Goal: Contribute content

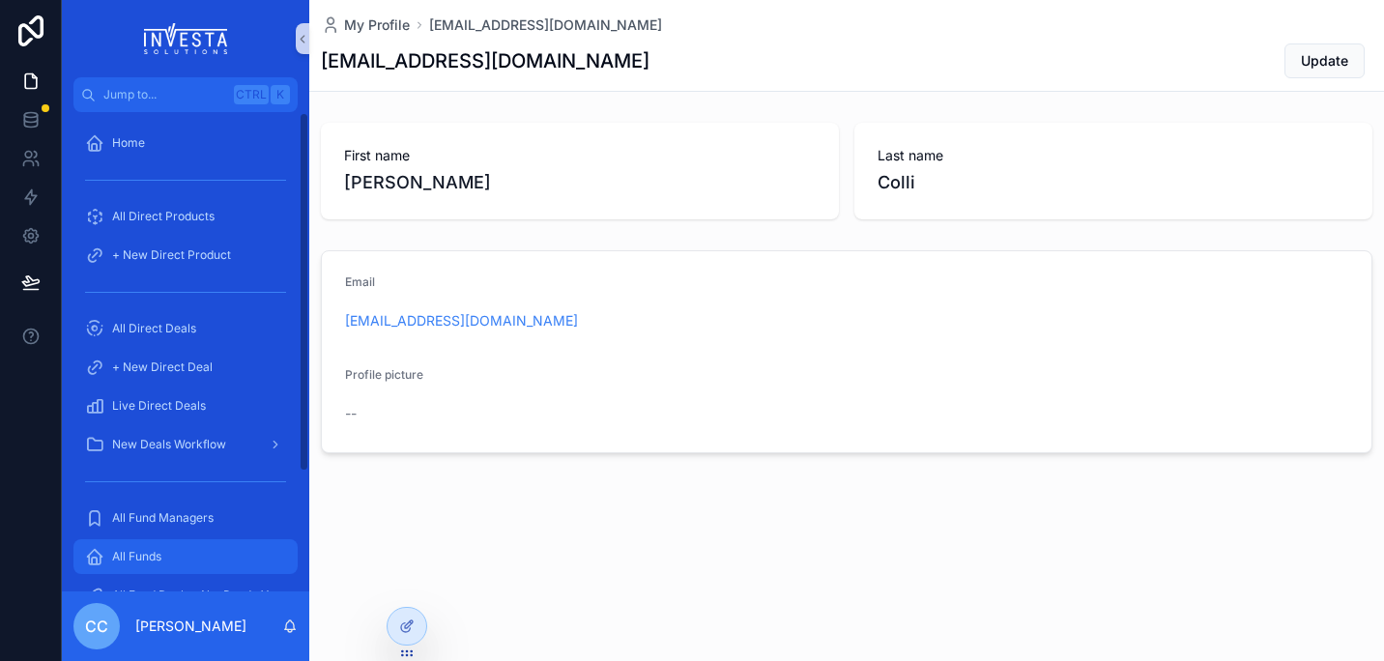
click at [171, 561] on div "All Funds" at bounding box center [185, 556] width 201 height 31
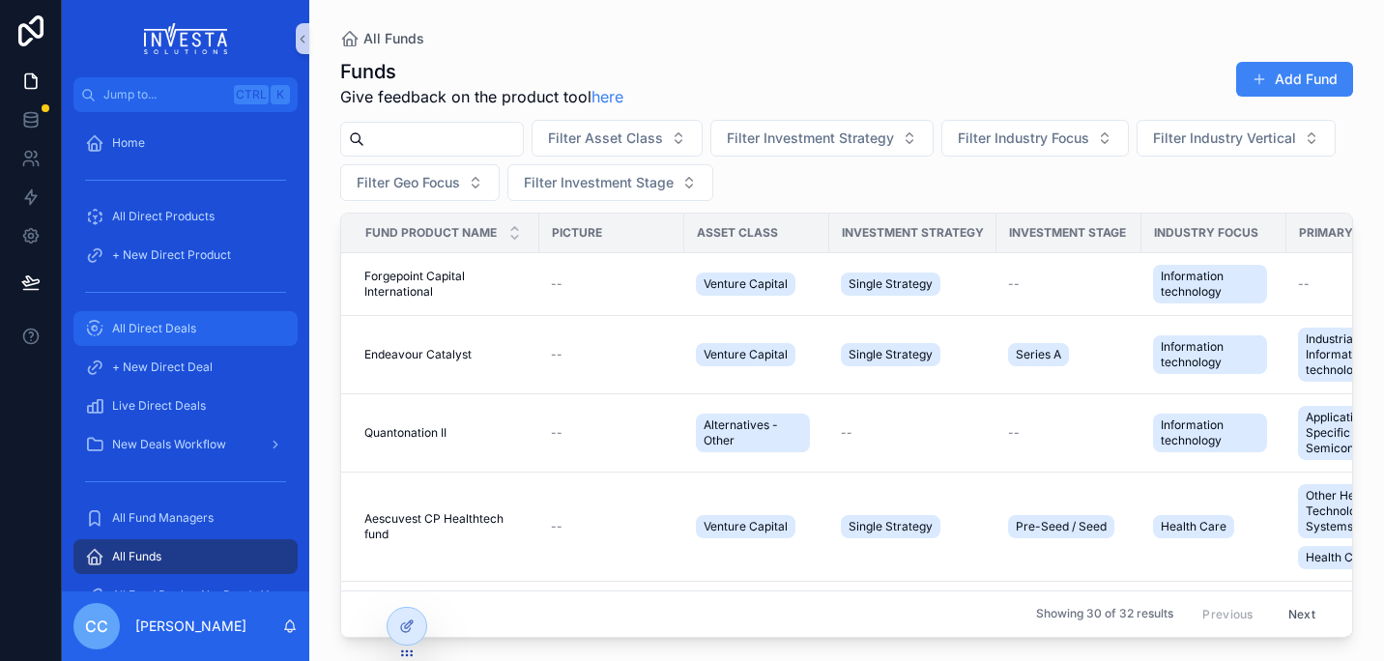
click at [148, 312] on link "All Direct Deals" at bounding box center [185, 328] width 224 height 35
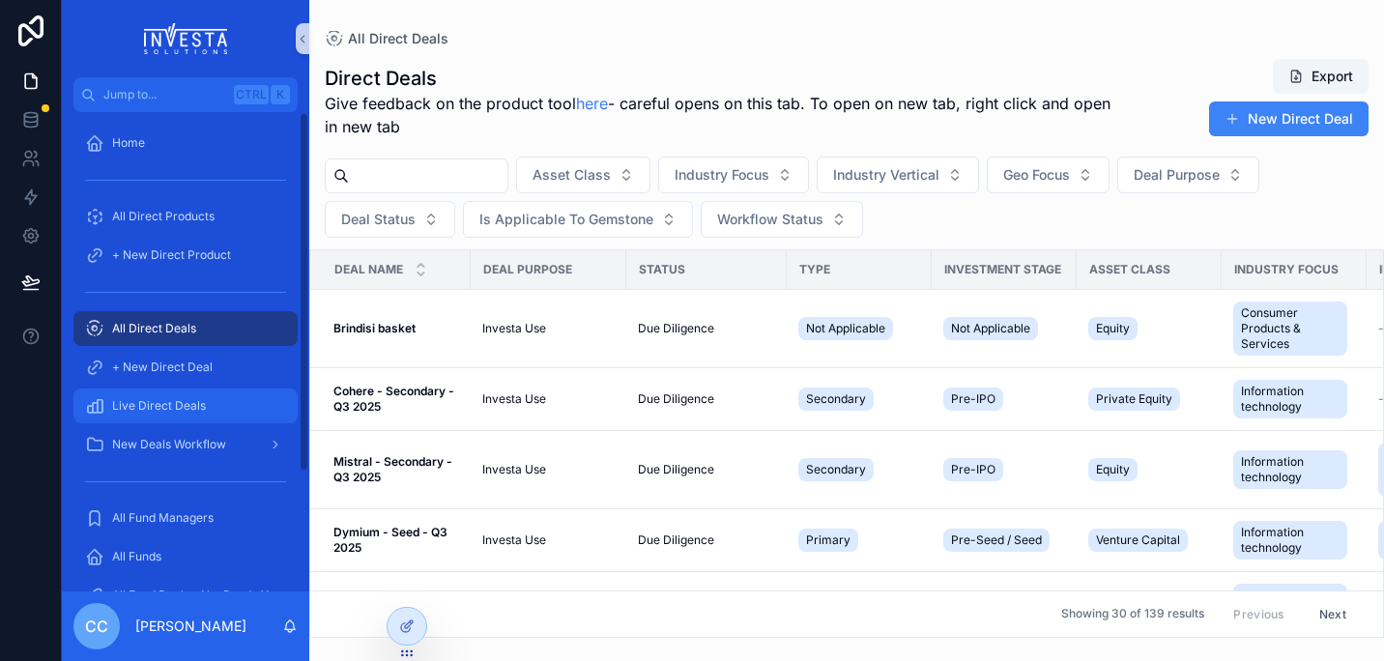
click at [190, 398] on span "Live Direct Deals" at bounding box center [159, 405] width 94 height 15
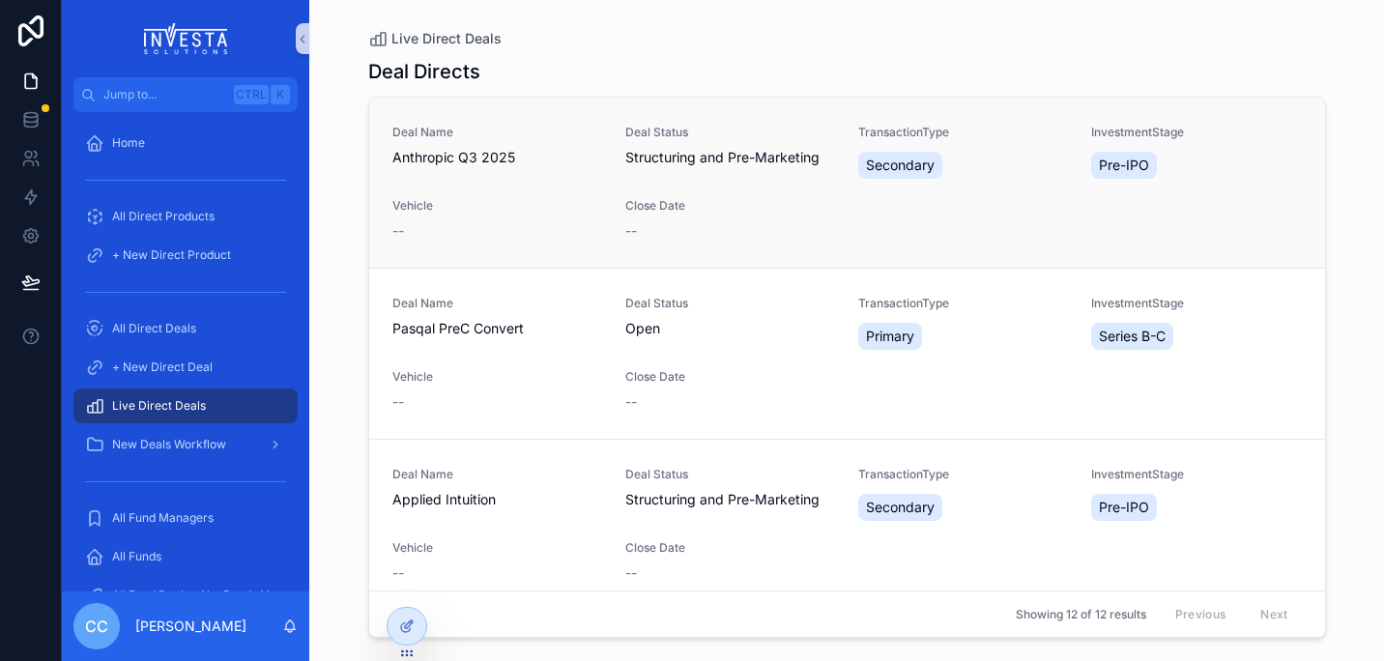
click at [467, 151] on span "Anthropic Q3 2025" at bounding box center [497, 157] width 210 height 19
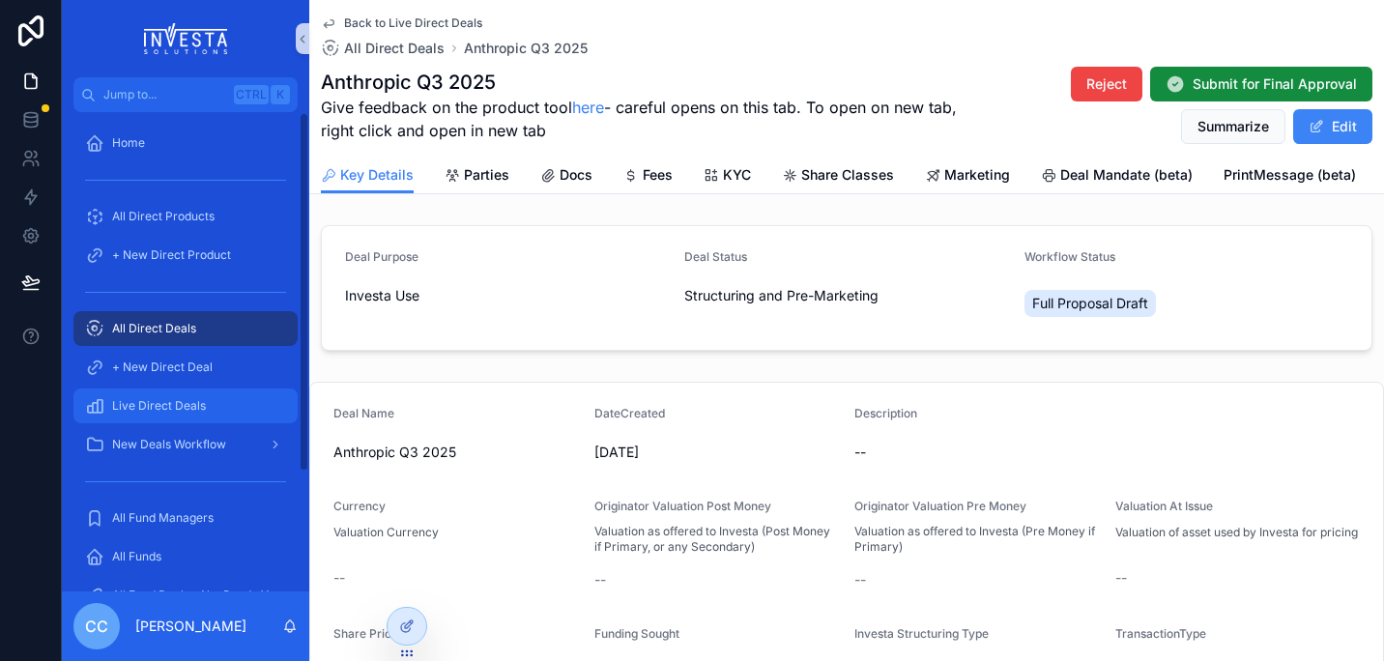
click at [182, 405] on span "Live Direct Deals" at bounding box center [159, 405] width 94 height 15
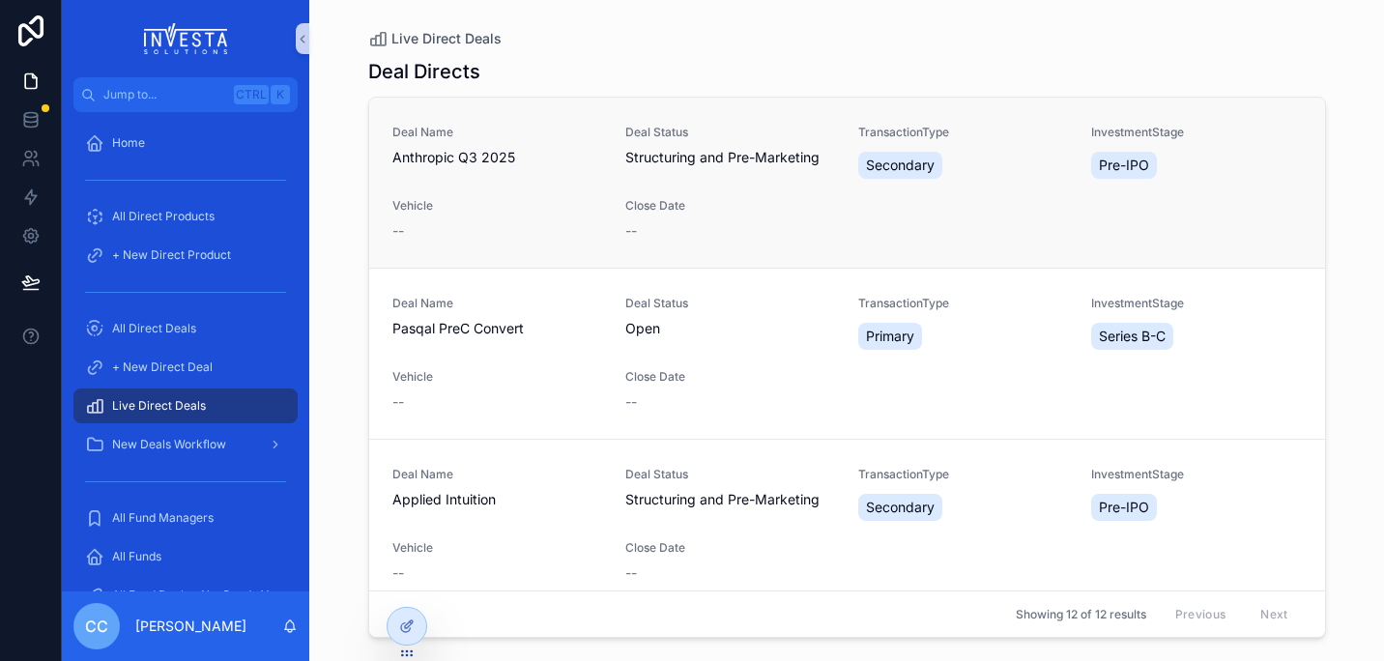
click at [468, 150] on span "Anthropic Q3 2025" at bounding box center [497, 157] width 210 height 19
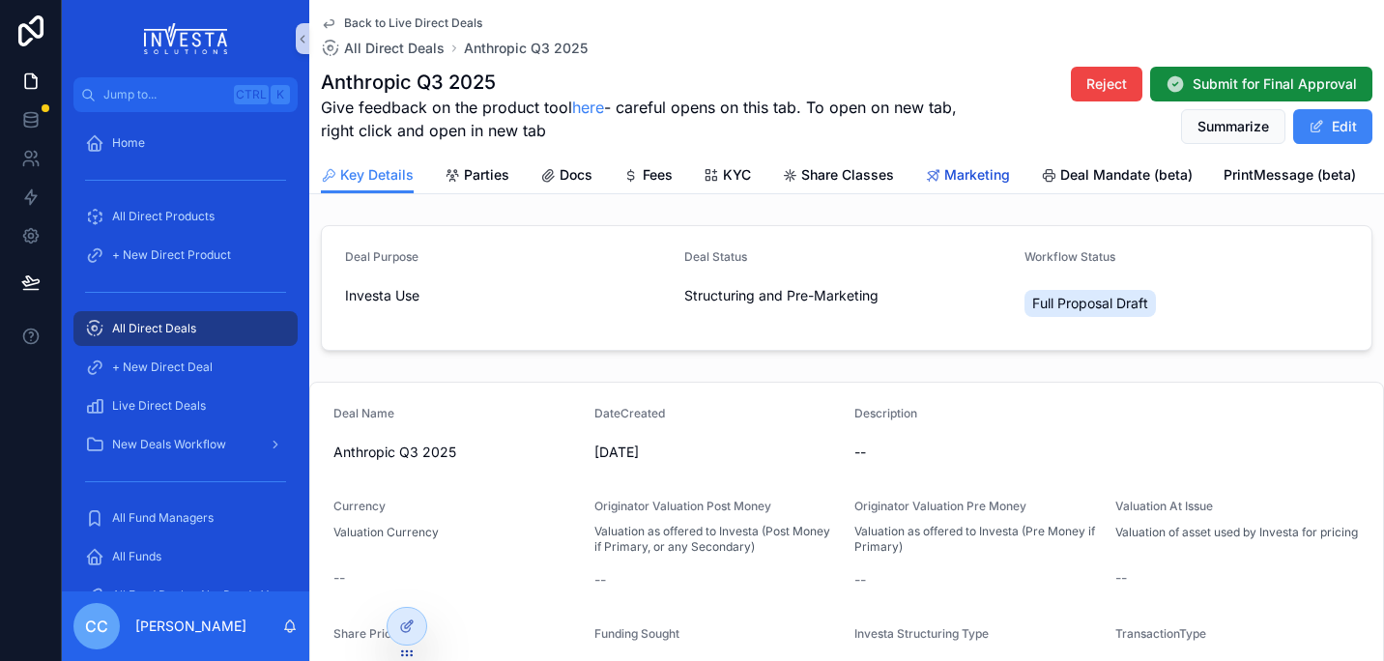
click at [952, 177] on span "Marketing" at bounding box center [977, 174] width 66 height 19
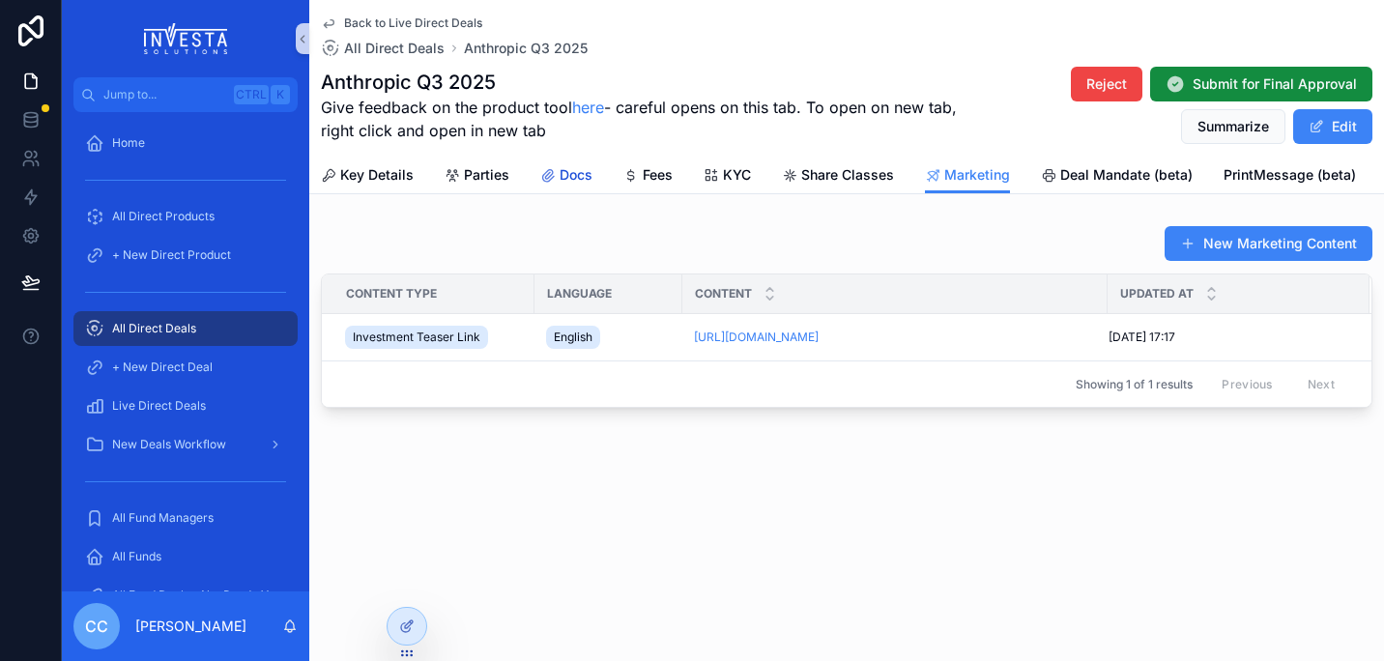
click at [559, 167] on span "Docs" at bounding box center [575, 174] width 33 height 19
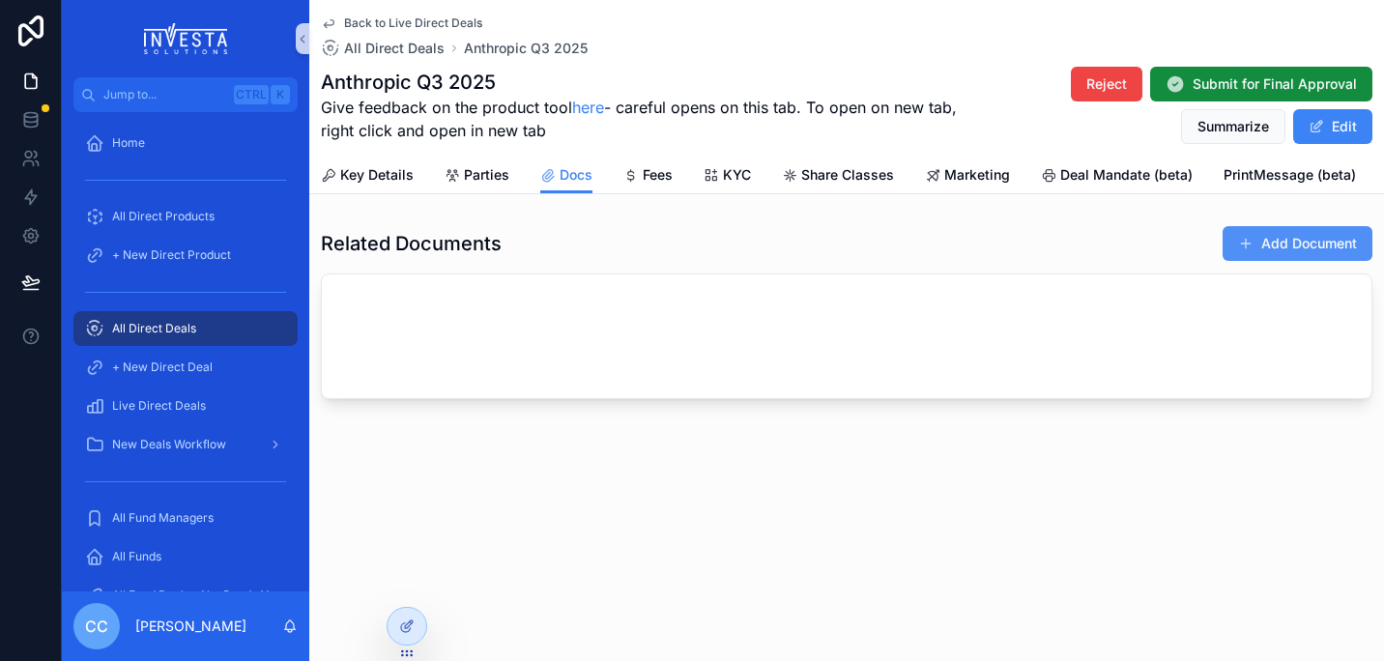
click at [1275, 245] on button "Add Document" at bounding box center [1297, 243] width 150 height 35
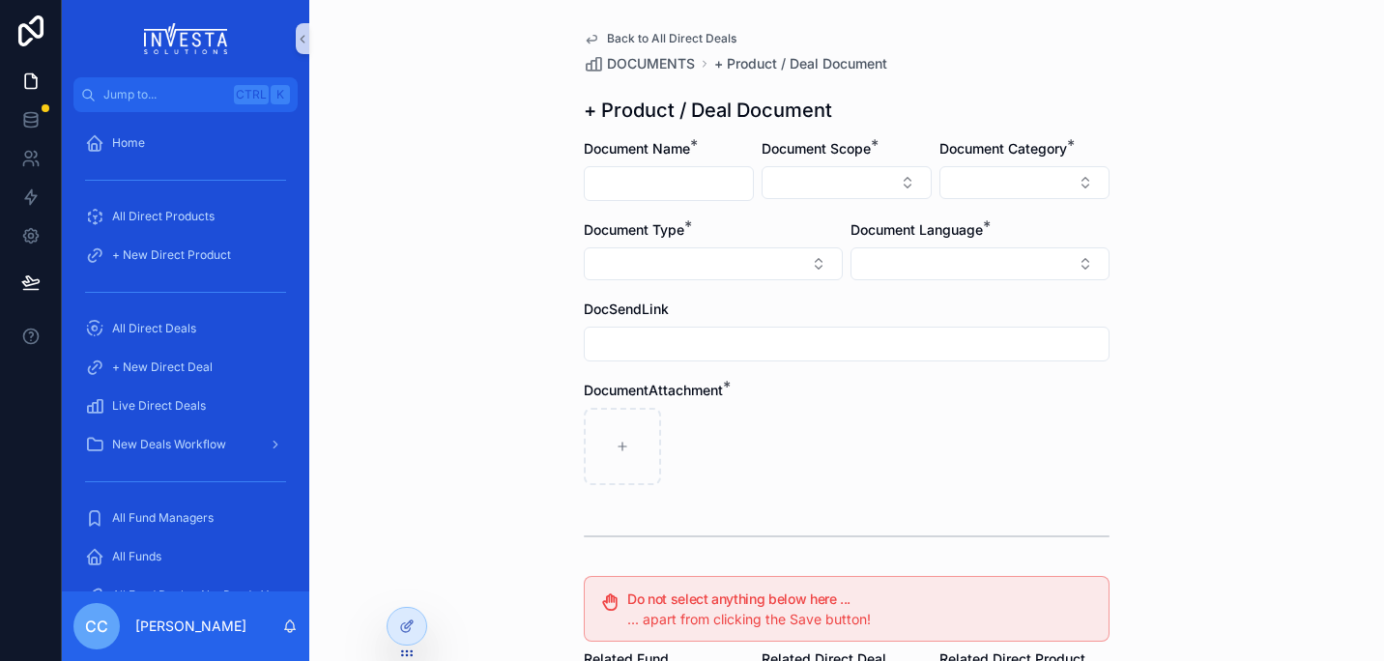
click at [711, 189] on input "scrollable content" at bounding box center [669, 183] width 168 height 27
type input "*"
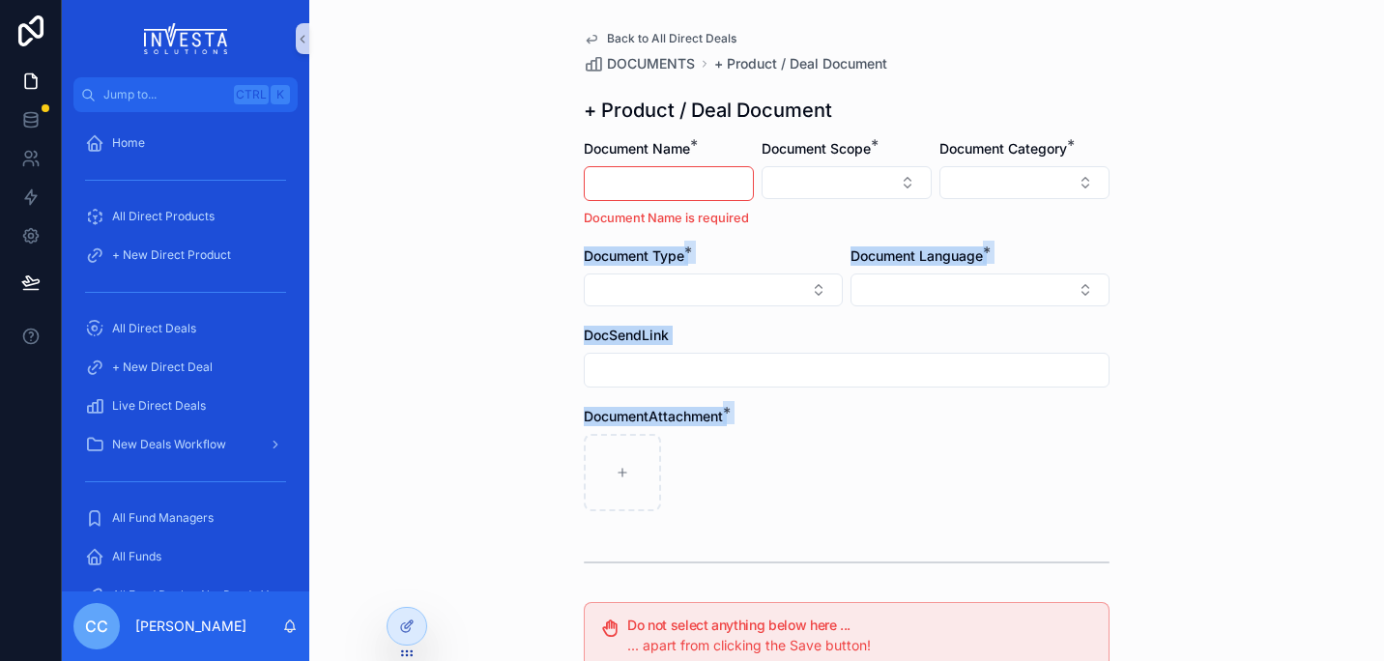
drag, startPoint x: 1368, startPoint y: 171, endPoint x: 1379, endPoint y: 444, distance: 273.7
click at [1379, 444] on div "Back to All Direct Deals DOCUMENTS + Product / Deal Document + Product / Deal D…" at bounding box center [846, 330] width 1074 height 661
click at [143, 409] on span "Live Direct Deals" at bounding box center [159, 405] width 94 height 15
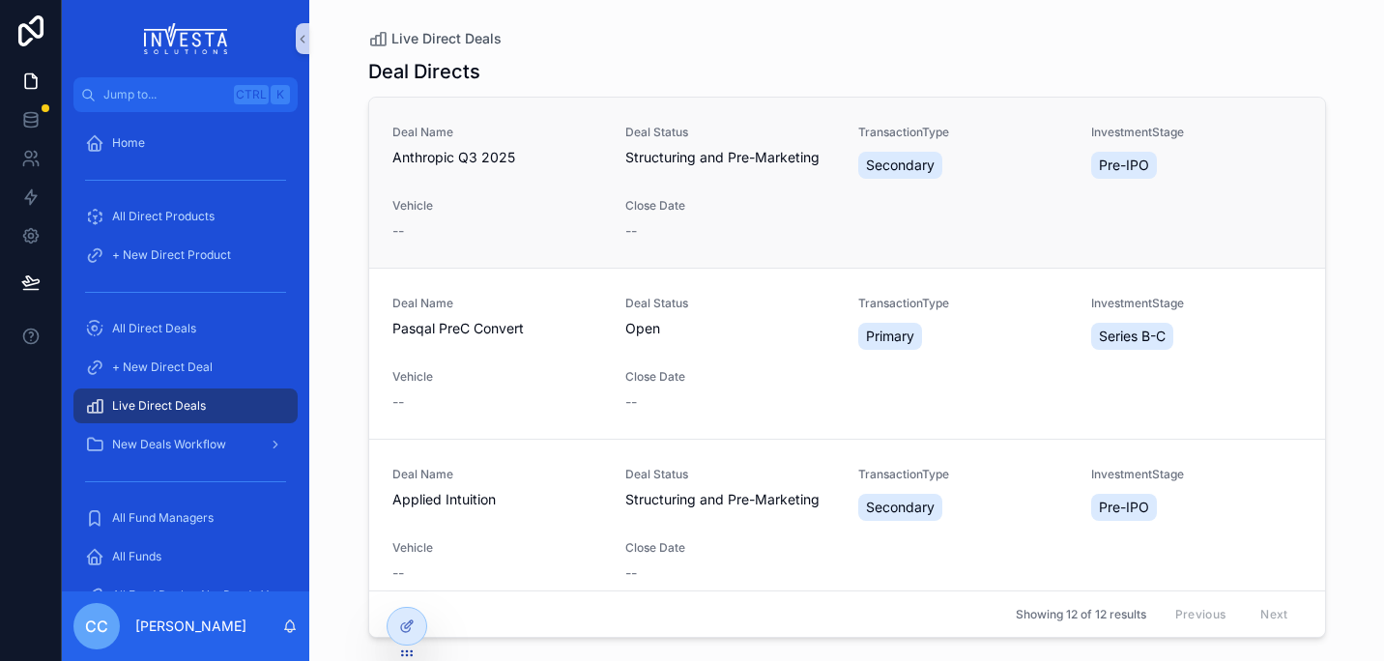
click at [457, 152] on span "Anthropic Q3 2025" at bounding box center [497, 157] width 210 height 19
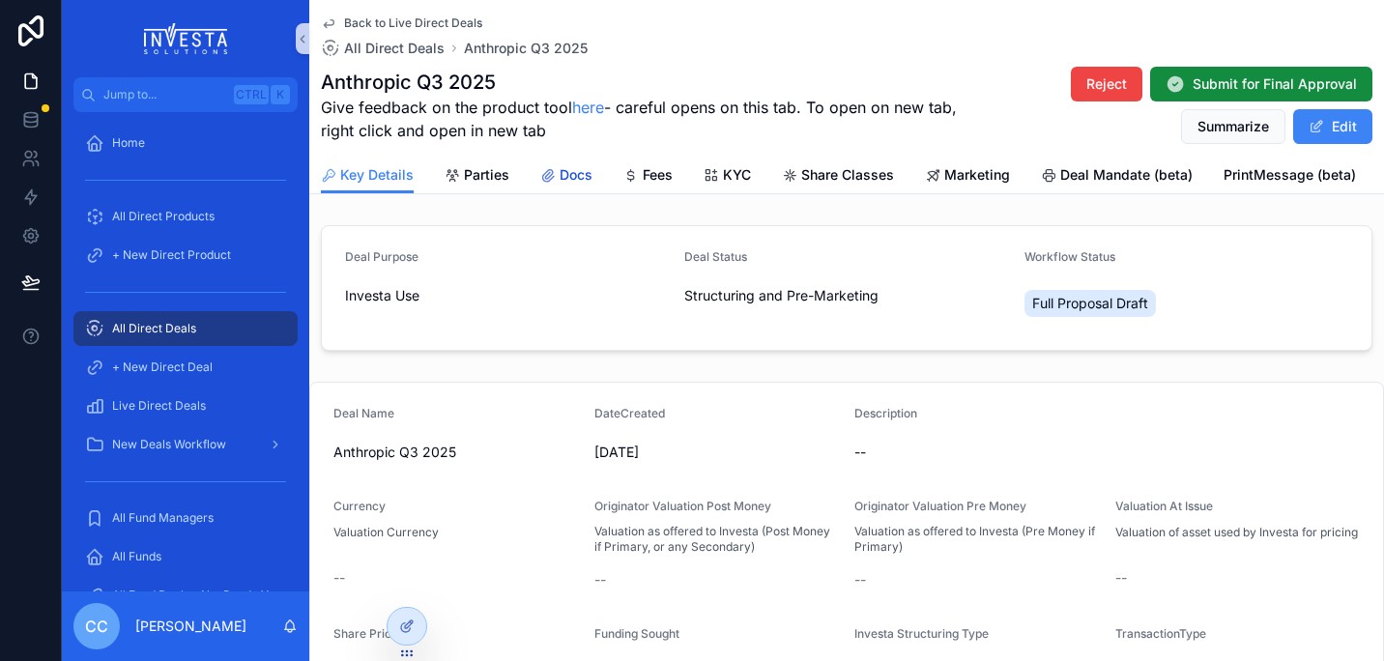
click at [559, 167] on span "Docs" at bounding box center [575, 174] width 33 height 19
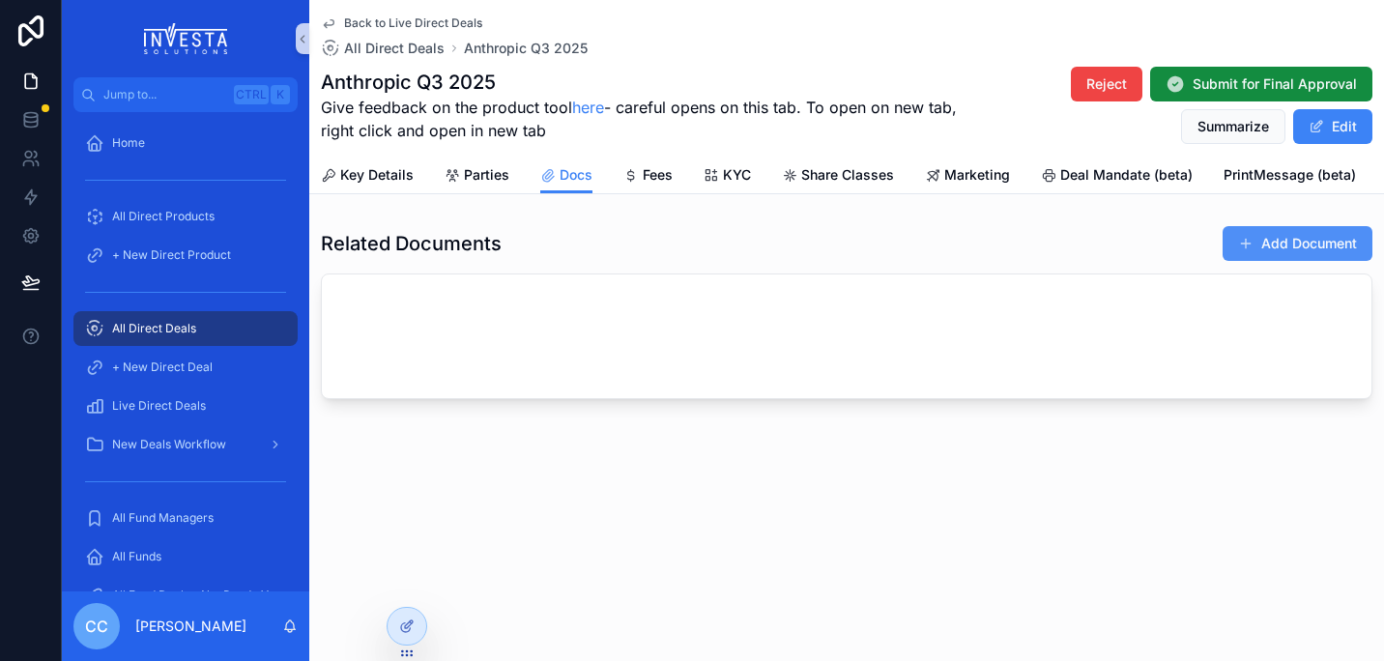
click at [1304, 248] on button "Add Document" at bounding box center [1297, 243] width 150 height 35
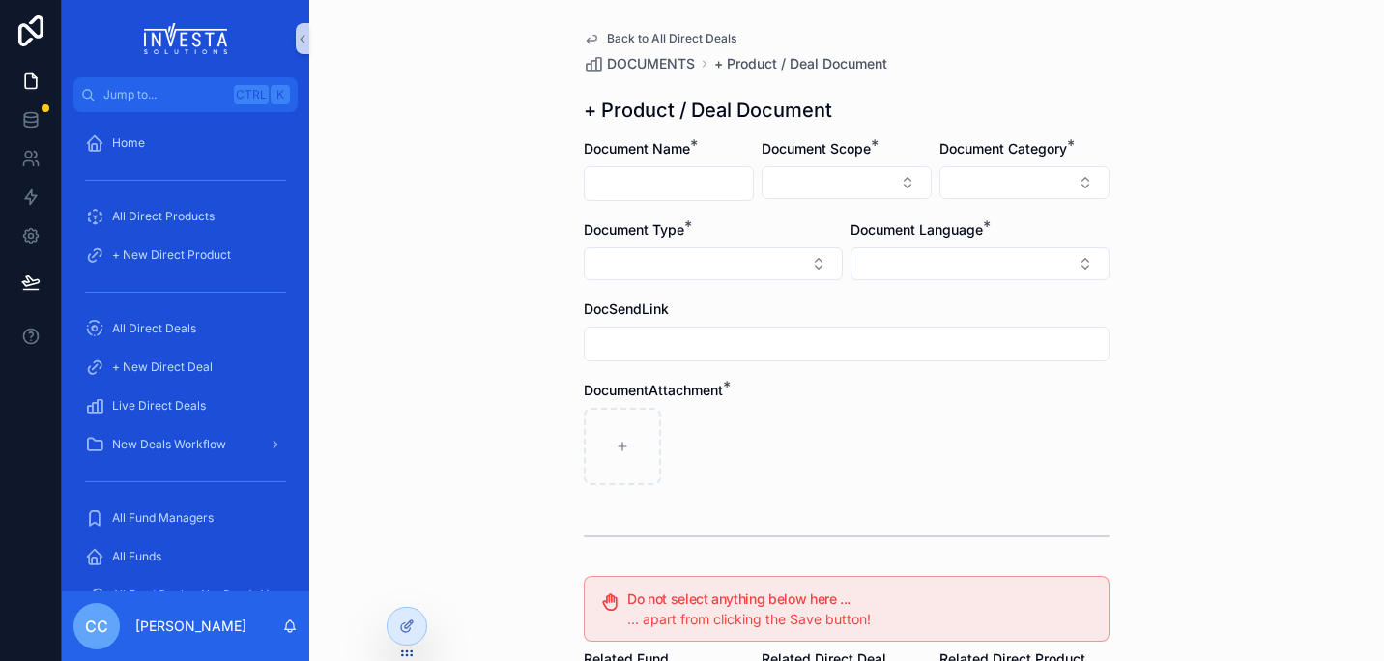
click at [665, 186] on input "scrollable content" at bounding box center [669, 183] width 168 height 27
type input "**********"
click at [821, 184] on button "Select Button" at bounding box center [846, 182] width 170 height 33
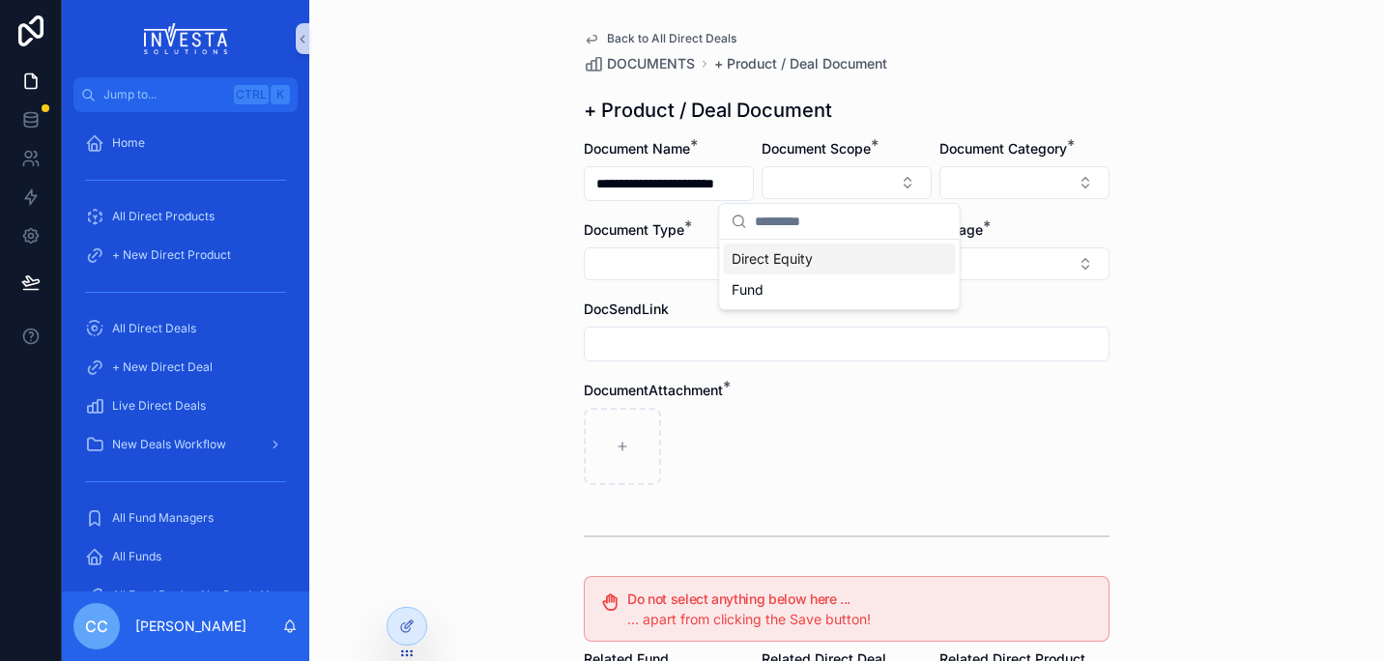
click at [816, 261] on div "Direct Equity" at bounding box center [840, 258] width 232 height 31
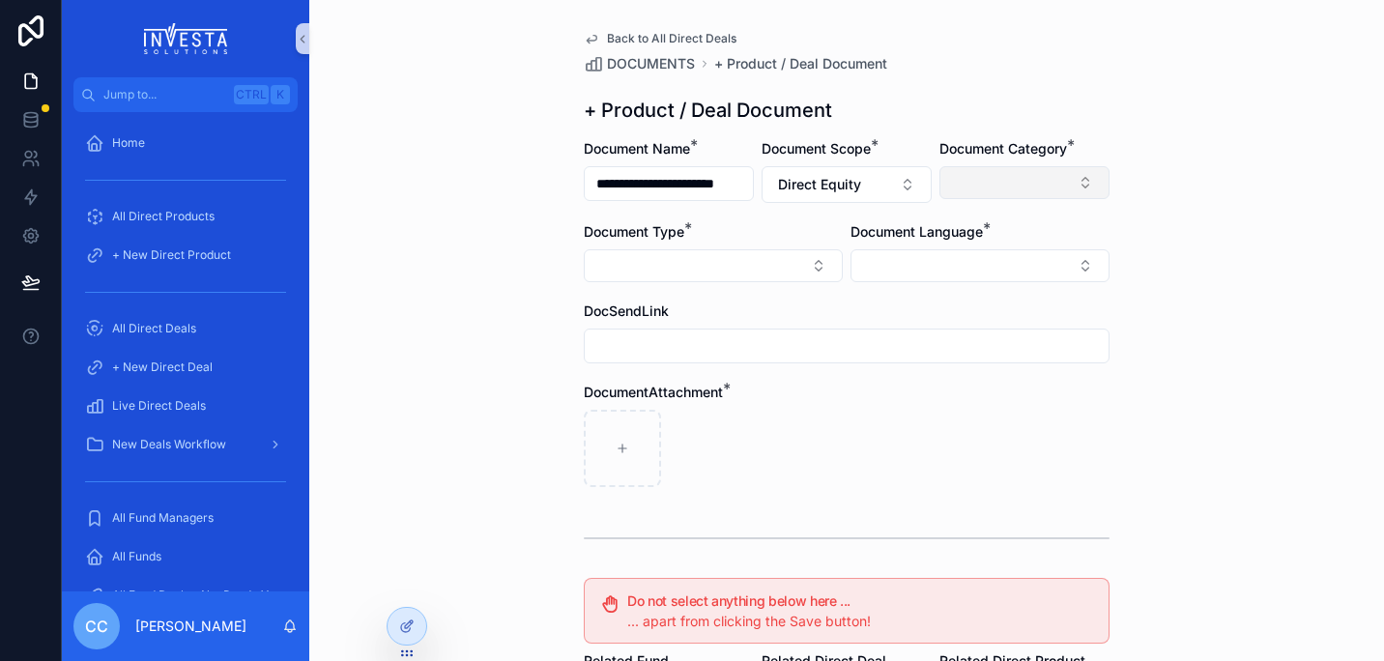
click at [1081, 169] on button "Select Button" at bounding box center [1024, 182] width 170 height 33
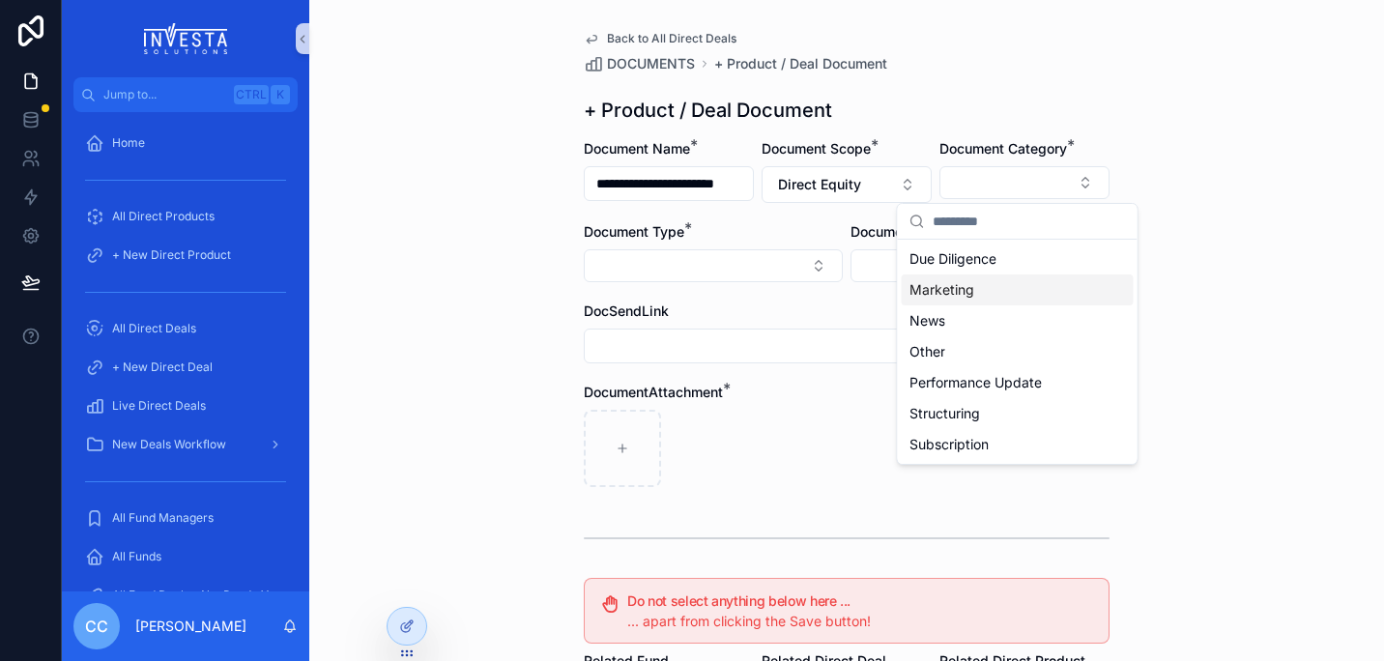
click at [957, 297] on span "Marketing" at bounding box center [941, 289] width 65 height 19
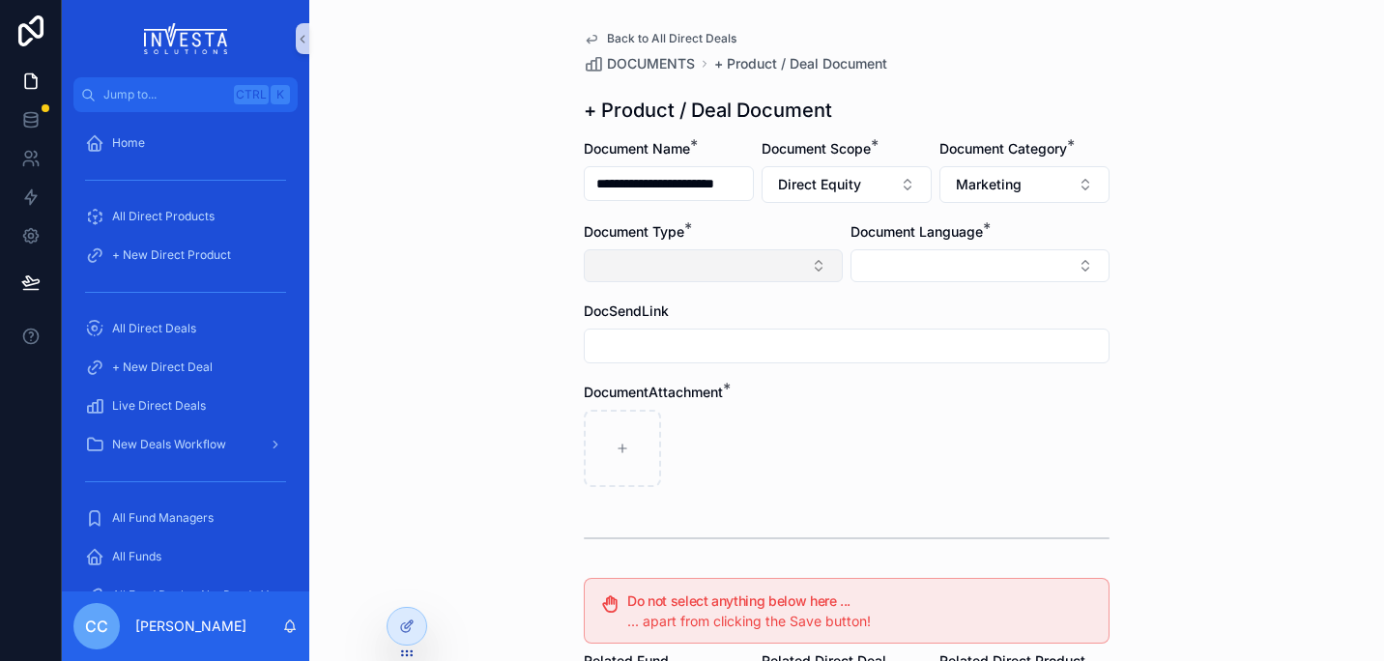
click at [751, 269] on button "Select Button" at bounding box center [713, 265] width 259 height 33
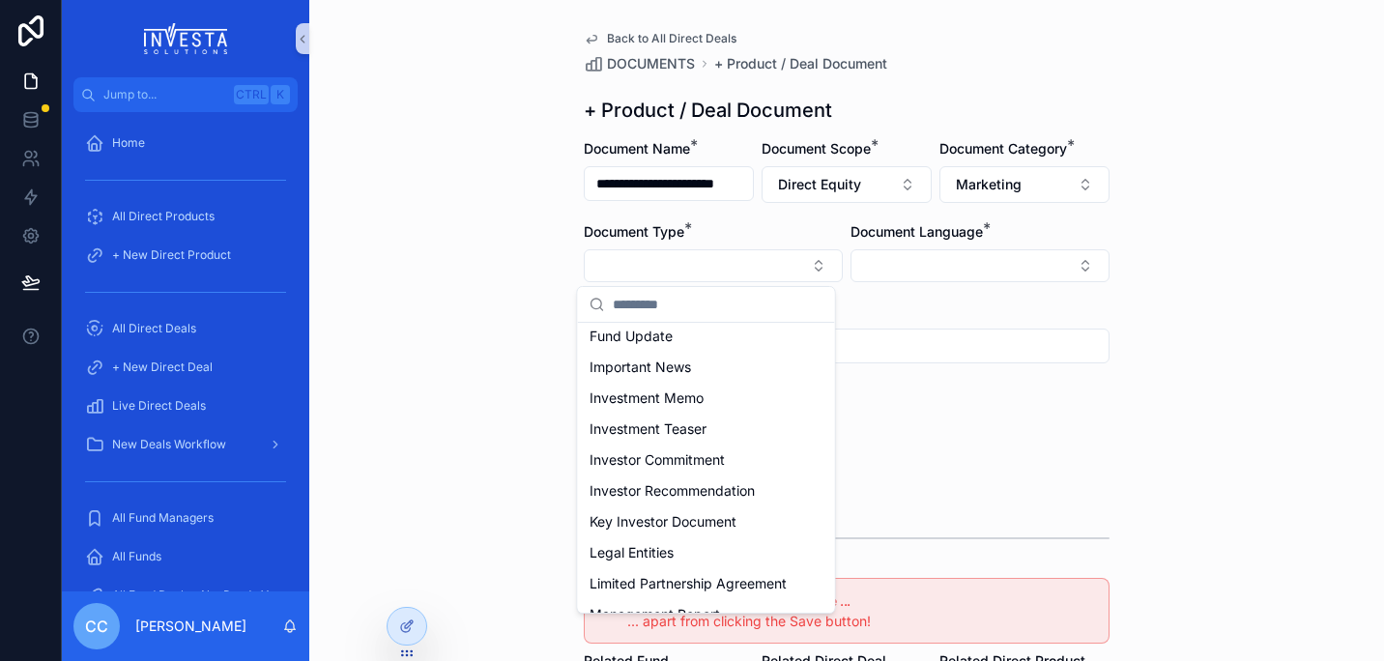
scroll to position [281, 0]
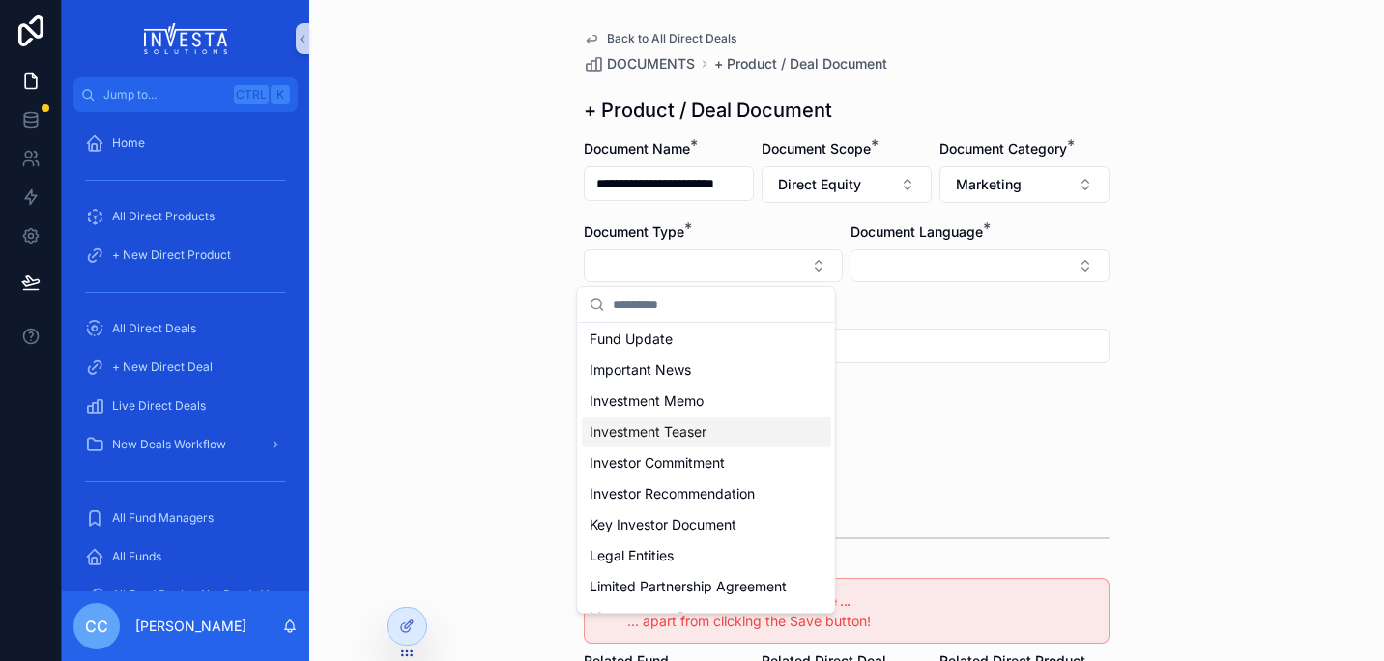
click at [698, 430] on span "Investment Teaser" at bounding box center [647, 431] width 117 height 19
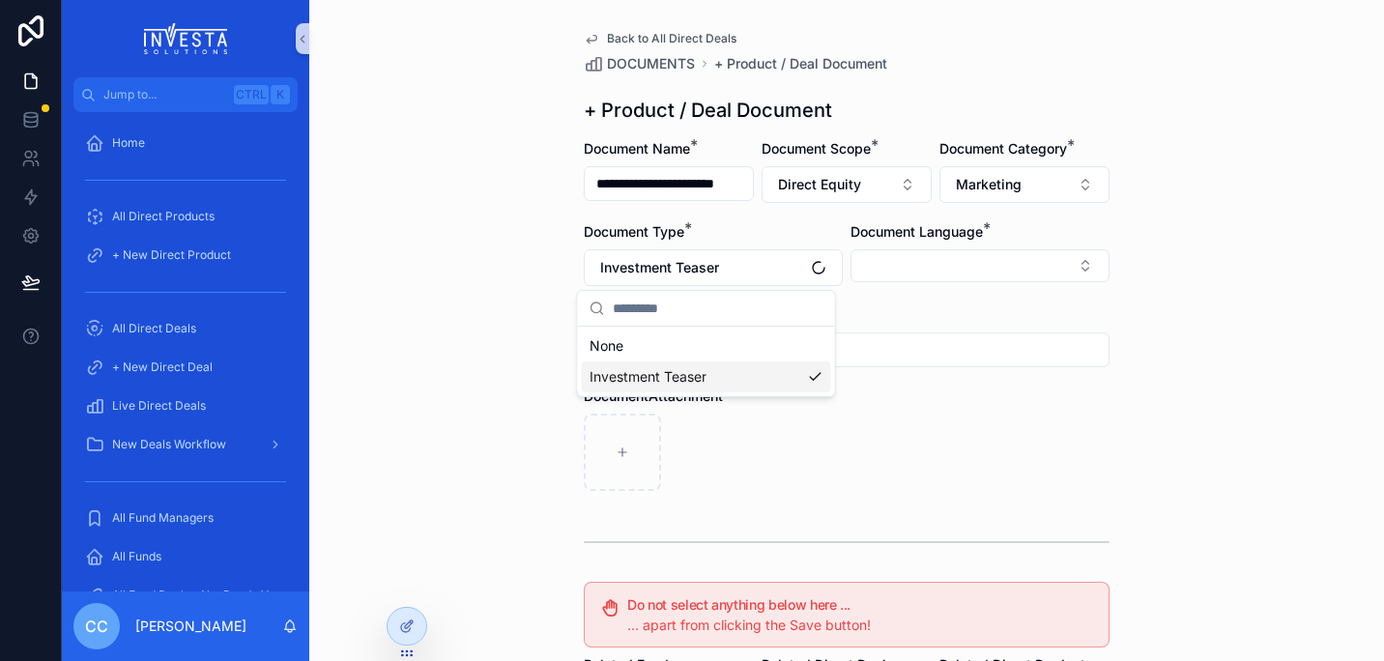
scroll to position [0, 0]
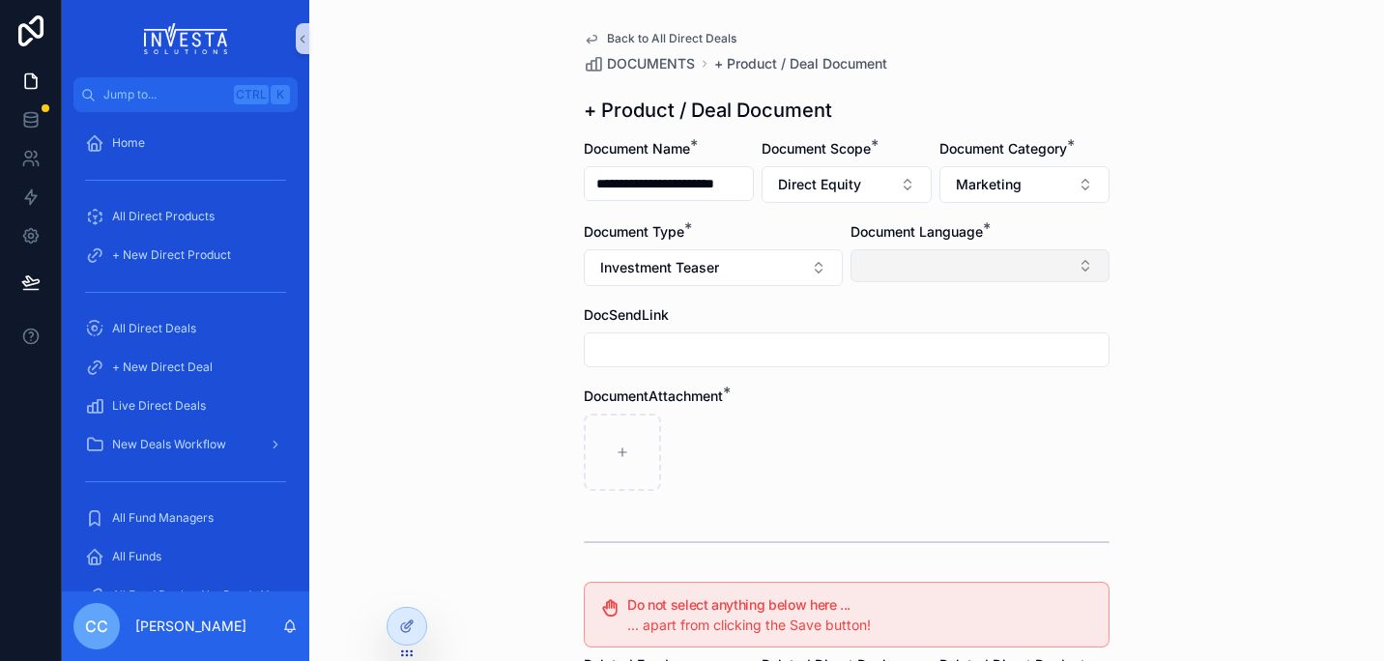
click at [943, 263] on button "Select Button" at bounding box center [979, 265] width 259 height 33
click at [899, 412] on span "English" at bounding box center [878, 403] width 44 height 19
click at [755, 510] on form "**********" at bounding box center [847, 596] width 526 height 914
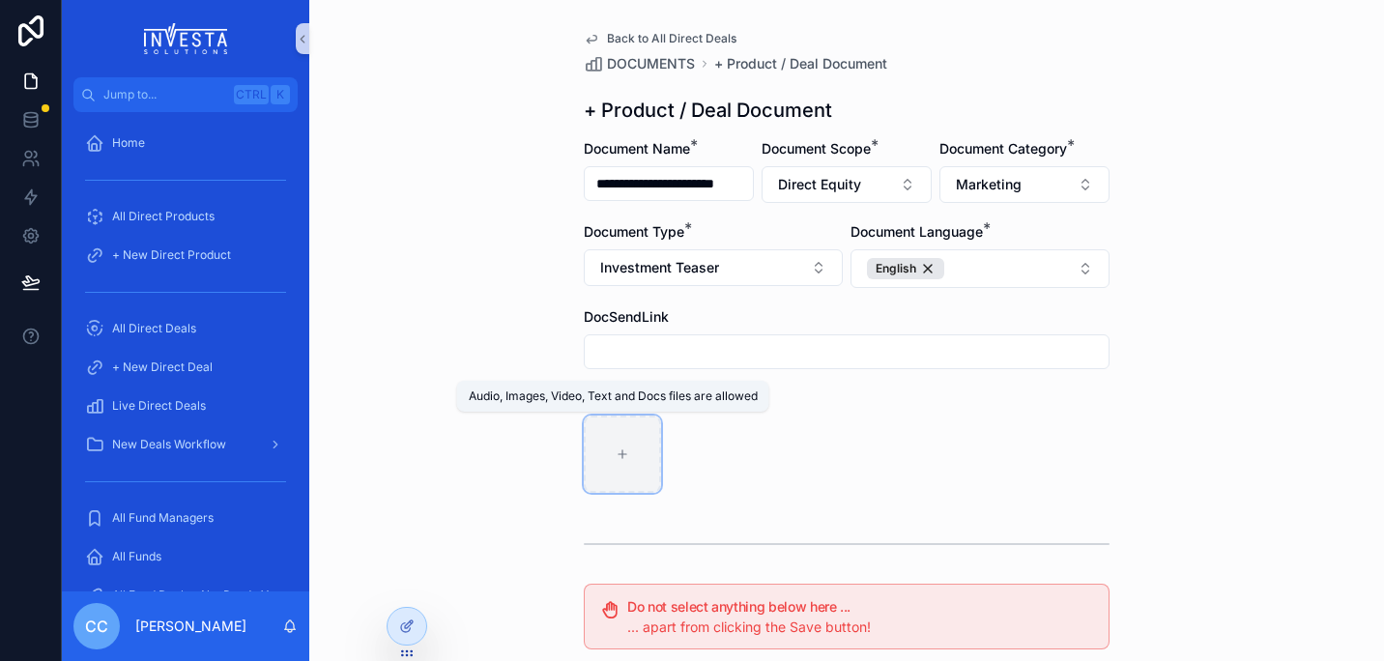
click at [628, 476] on div "scrollable content" at bounding box center [622, 453] width 77 height 77
type input "**********"
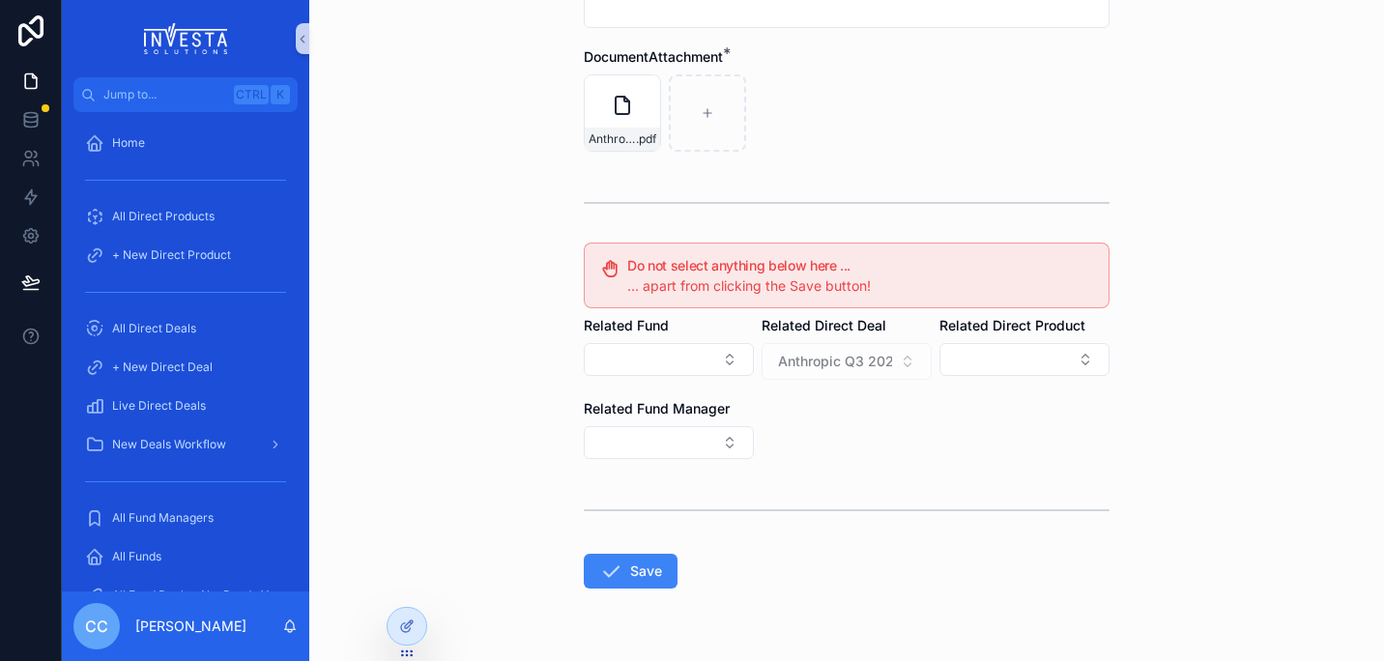
scroll to position [392, 0]
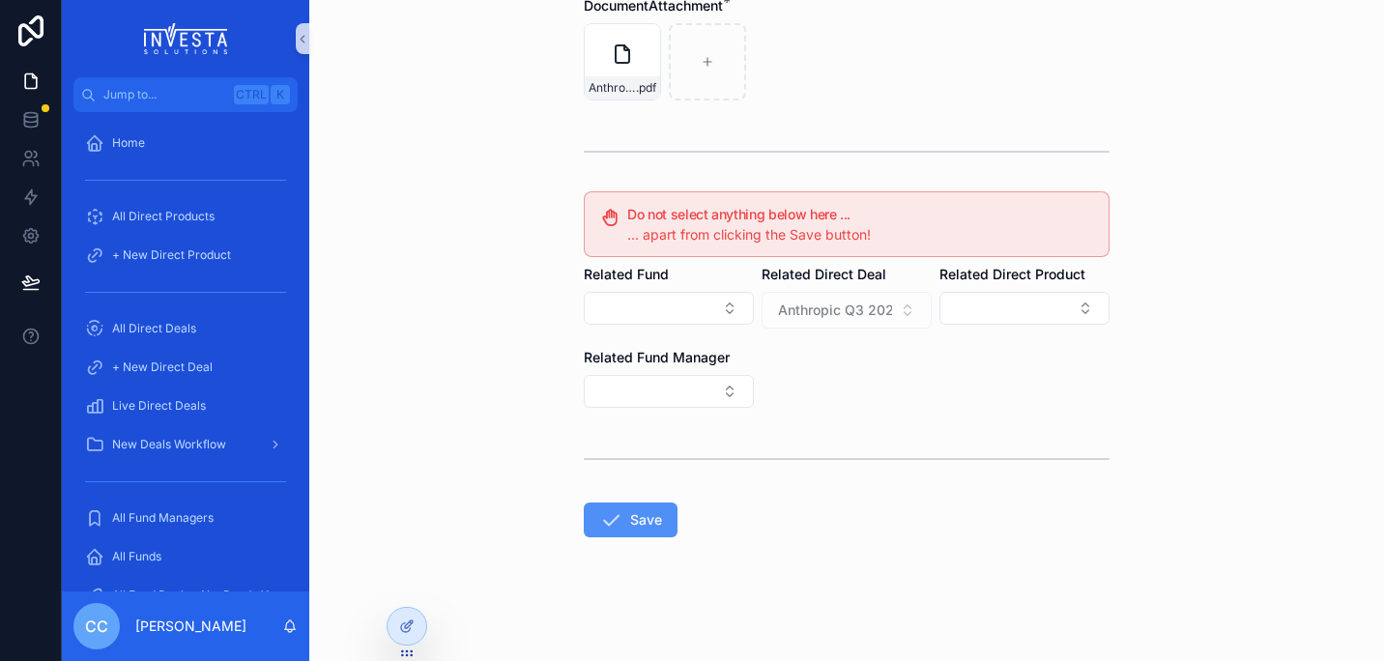
click at [645, 523] on button "Save" at bounding box center [631, 519] width 94 height 35
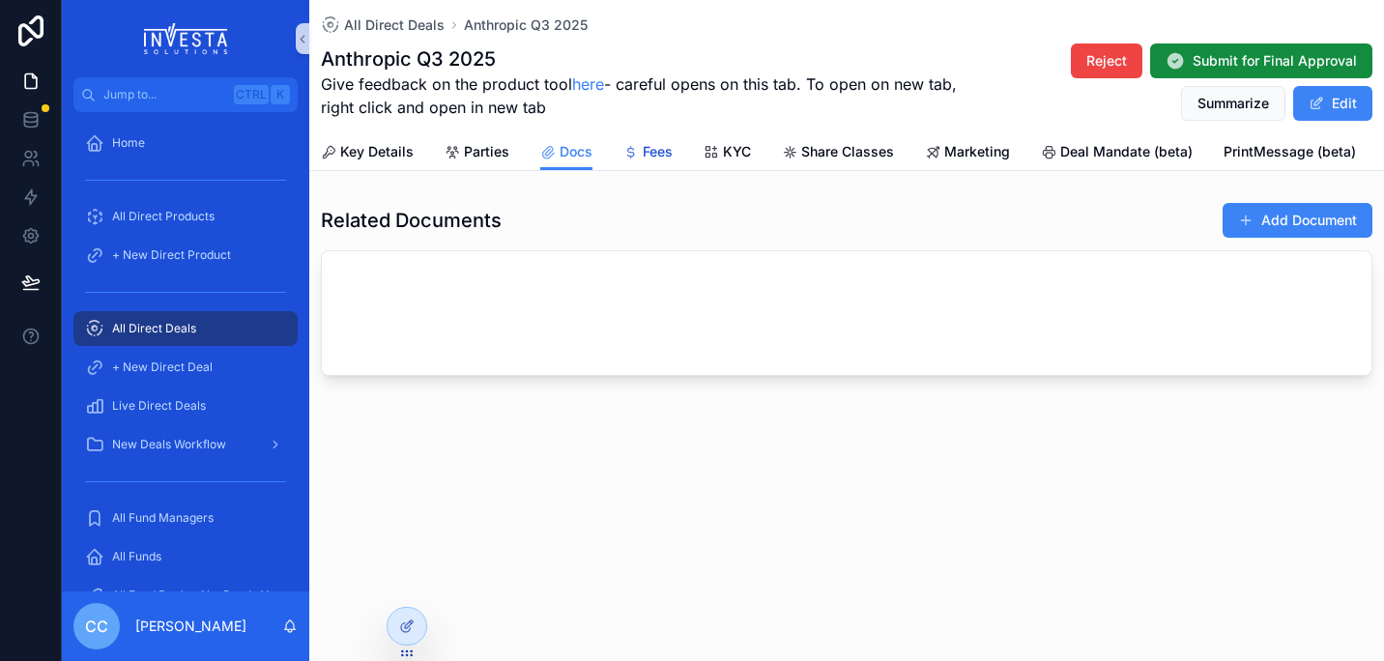
click at [646, 150] on span "Fees" at bounding box center [658, 151] width 30 height 19
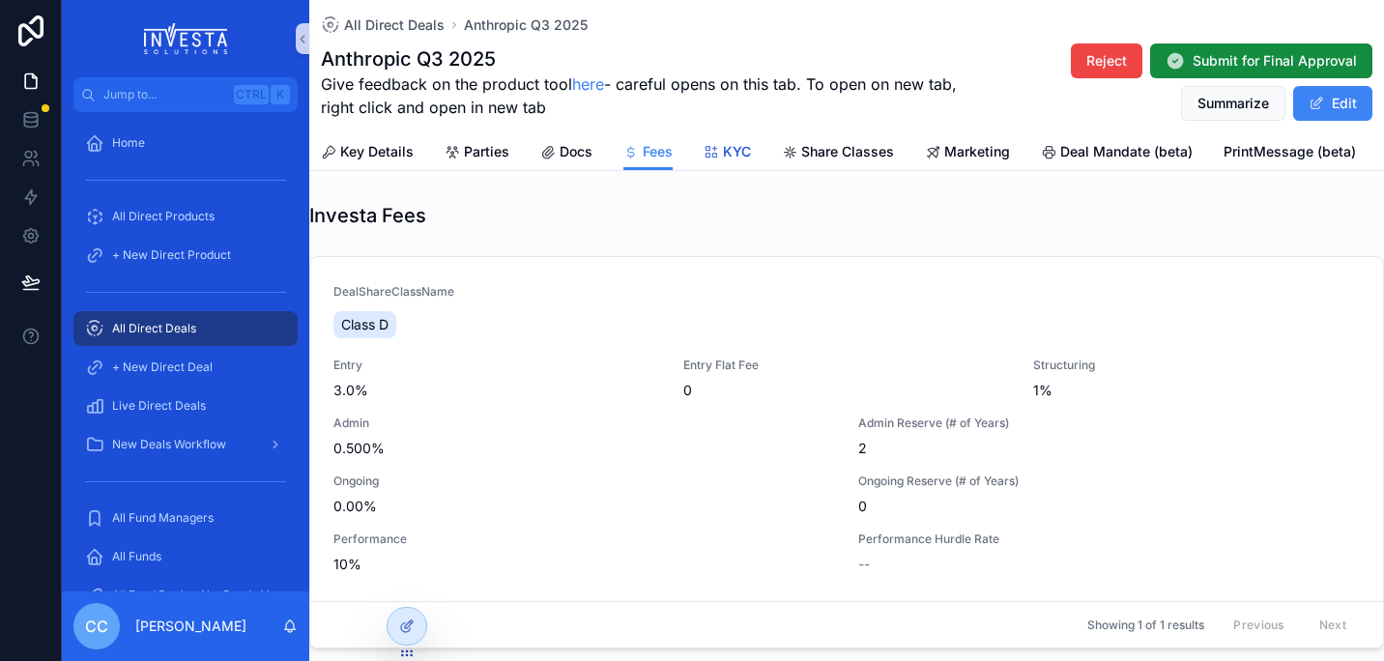
click at [720, 158] on div "KYC" at bounding box center [726, 151] width 47 height 19
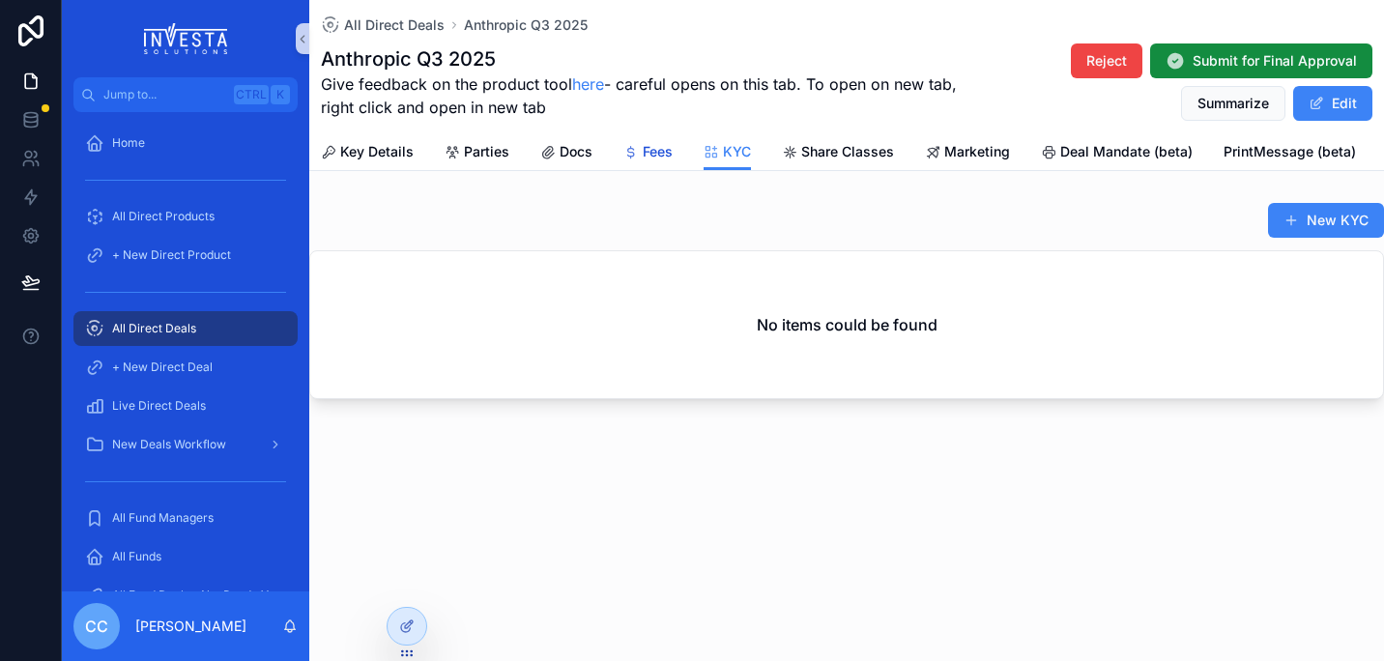
click at [651, 159] on span "Fees" at bounding box center [658, 151] width 30 height 19
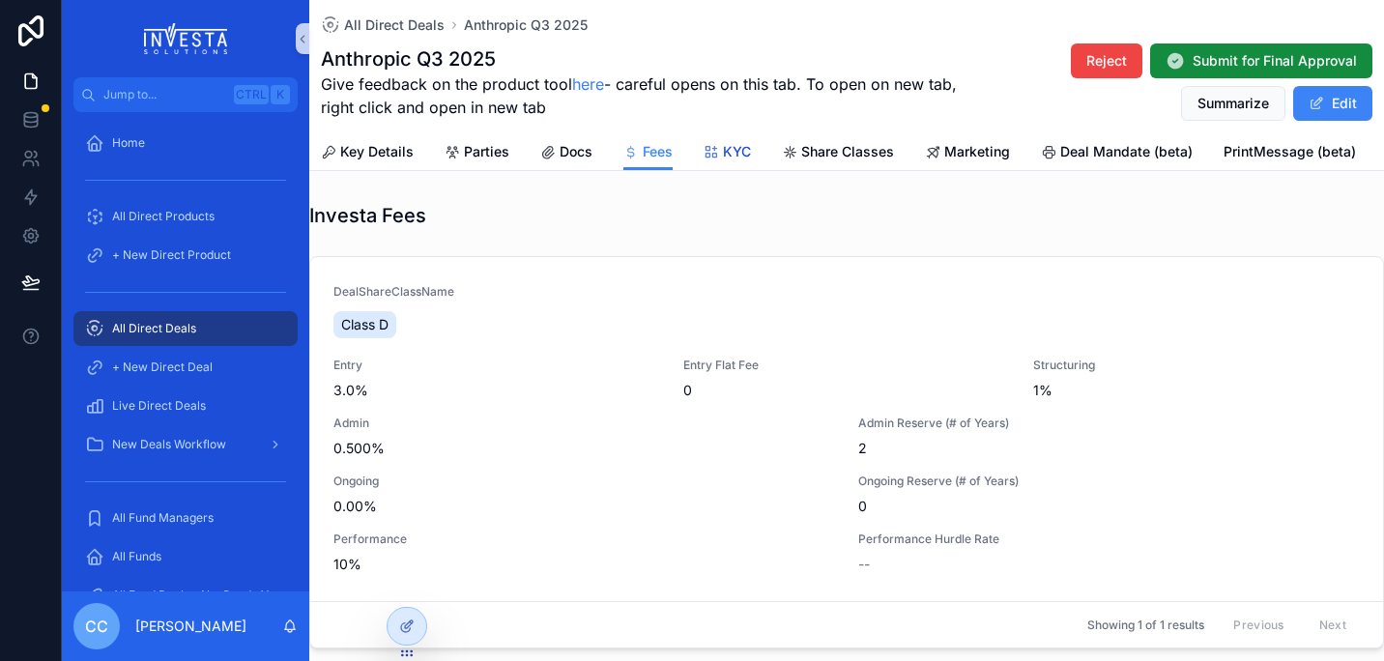
click at [710, 147] on icon "scrollable content" at bounding box center [710, 152] width 15 height 15
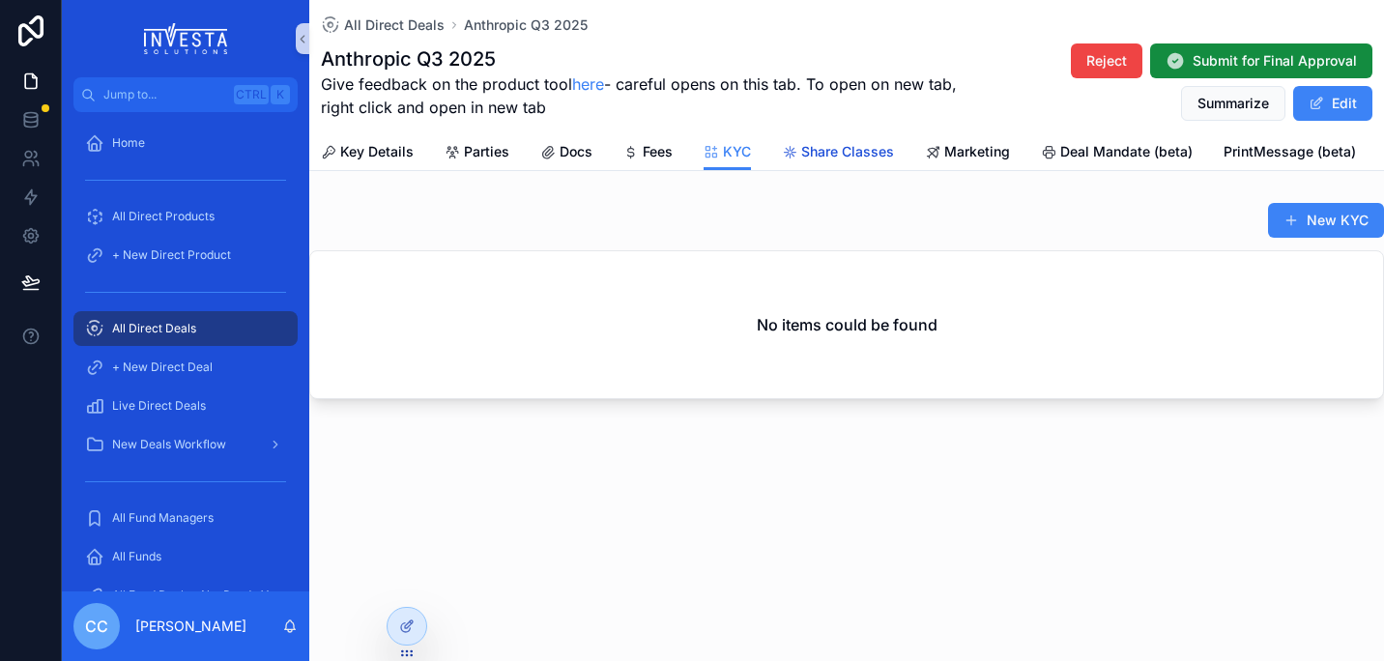
click at [864, 150] on span "Share Classes" at bounding box center [847, 151] width 93 height 19
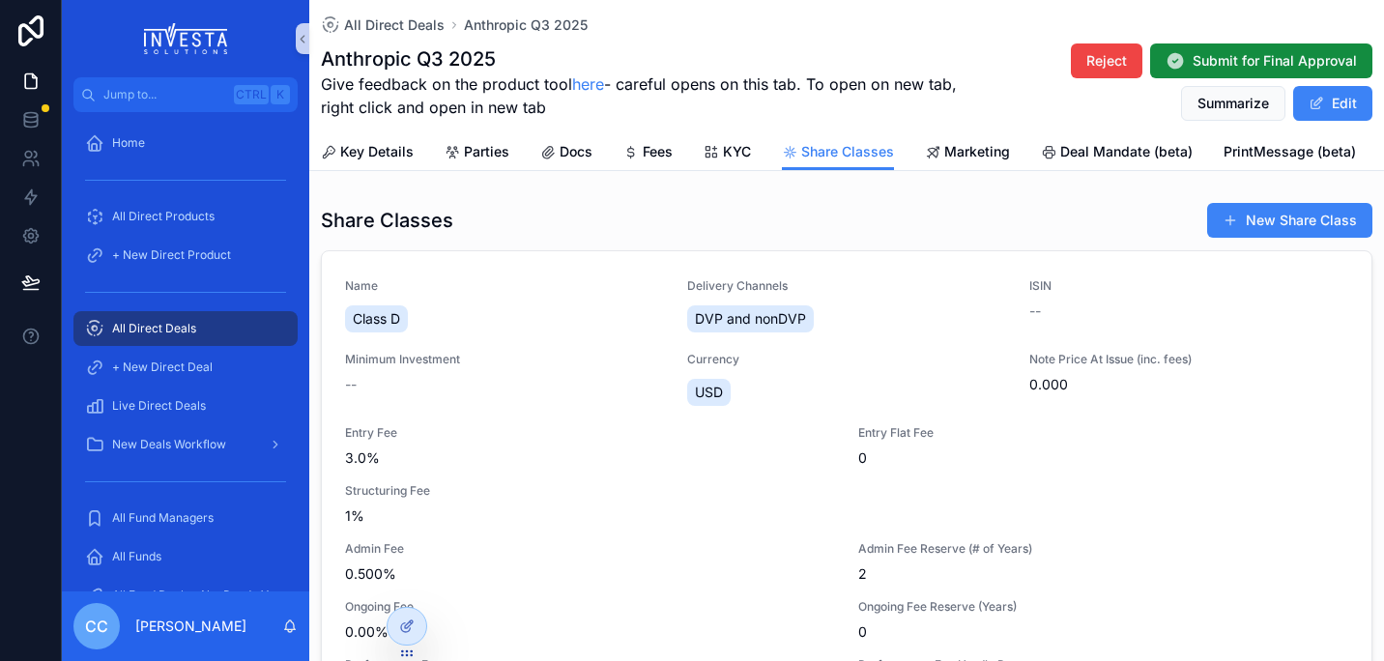
scroll to position [28, 0]
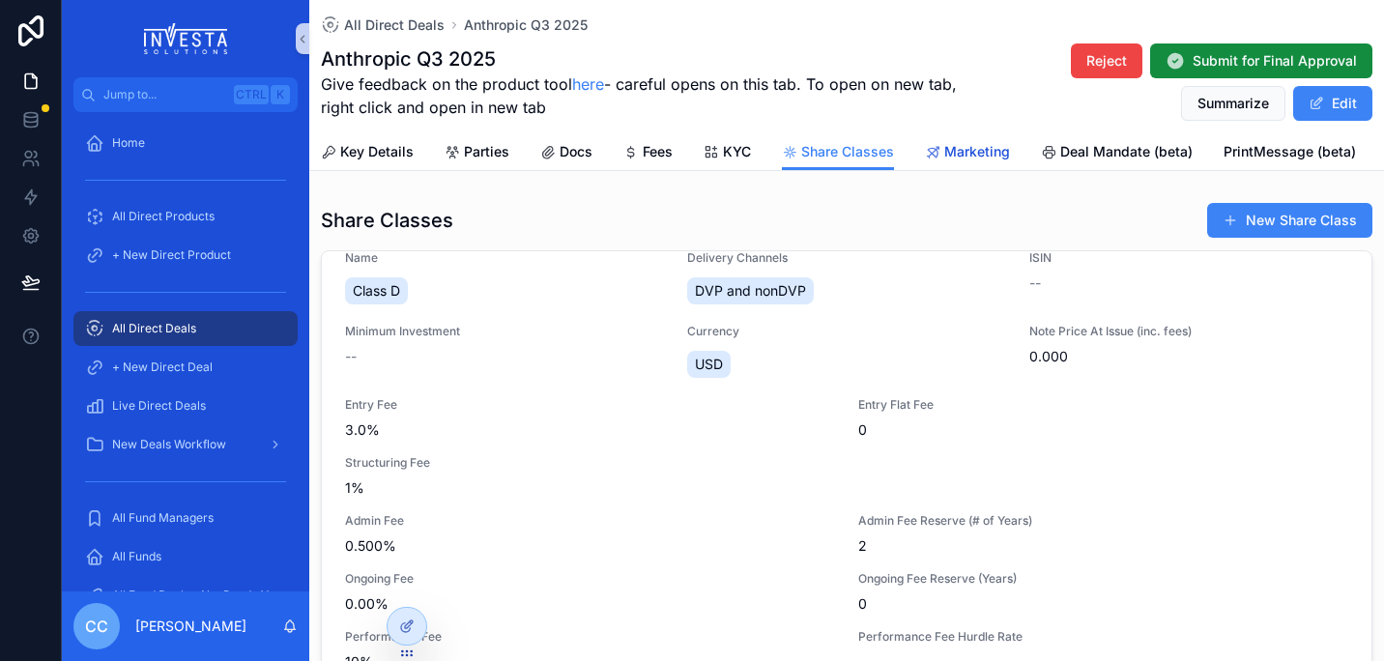
click at [959, 154] on span "Marketing" at bounding box center [977, 151] width 66 height 19
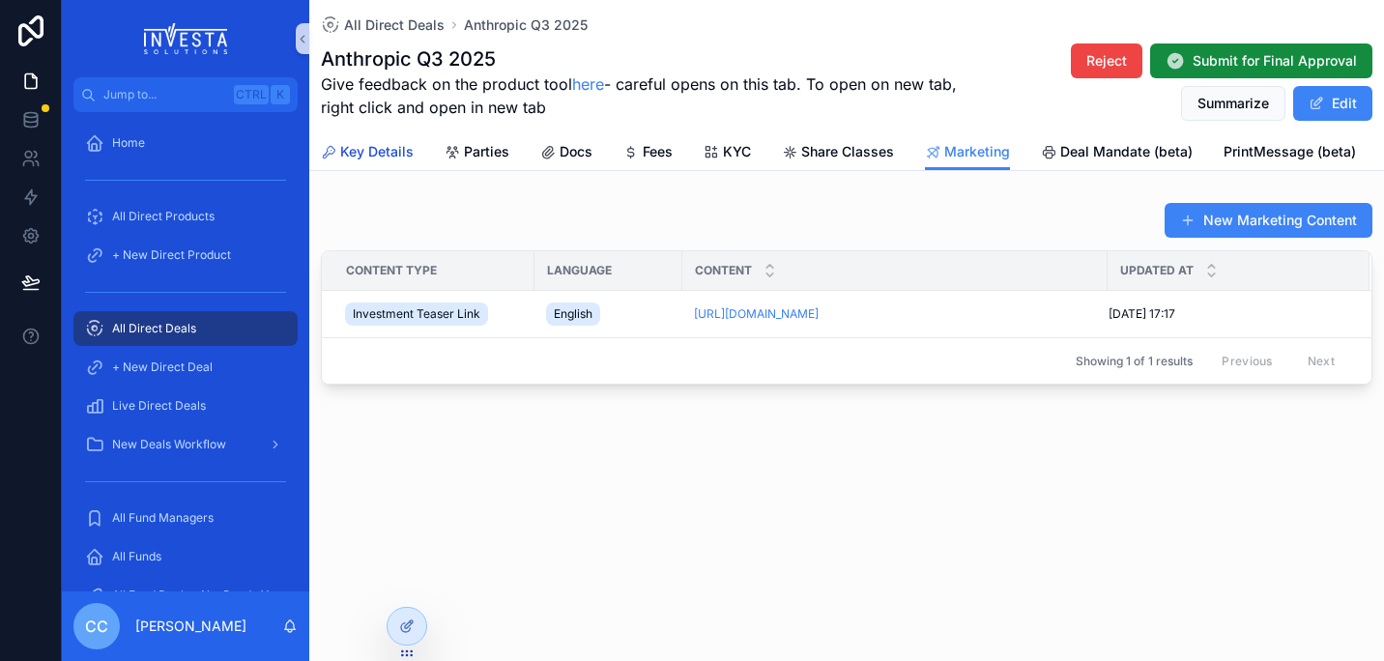
click at [367, 153] on span "Key Details" at bounding box center [376, 151] width 73 height 19
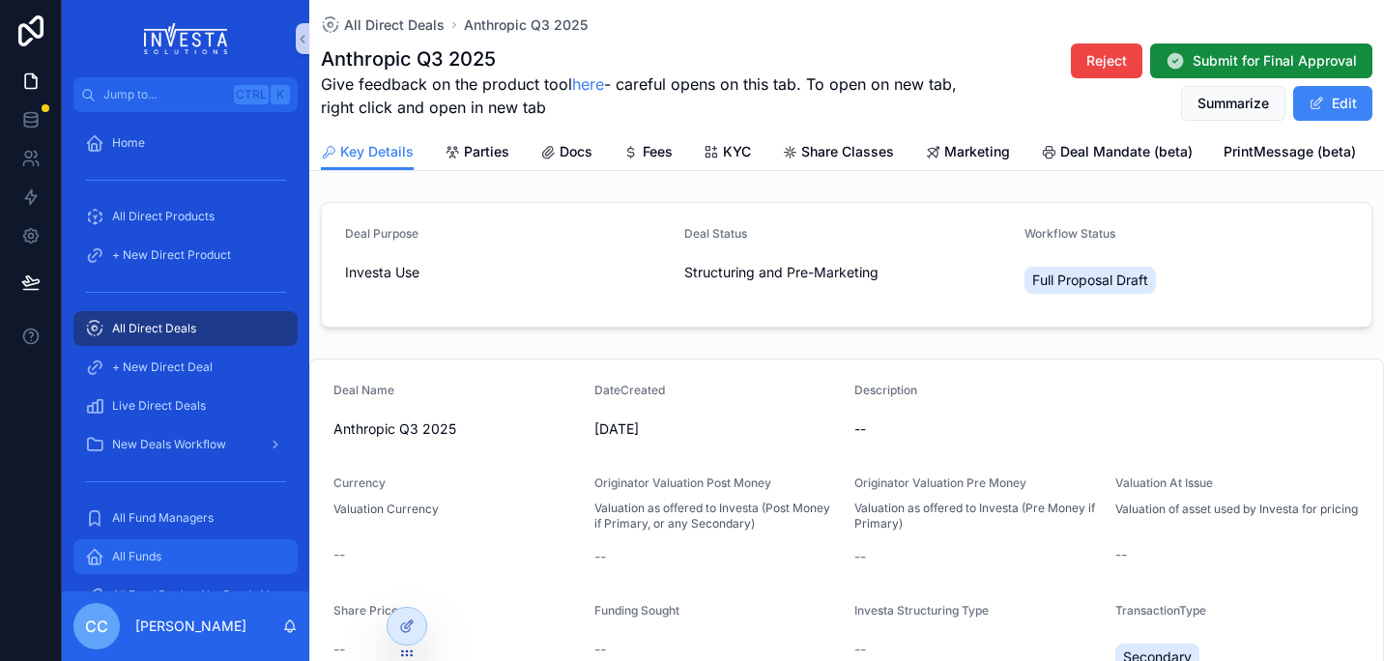
click at [148, 559] on span "All Funds" at bounding box center [136, 556] width 49 height 15
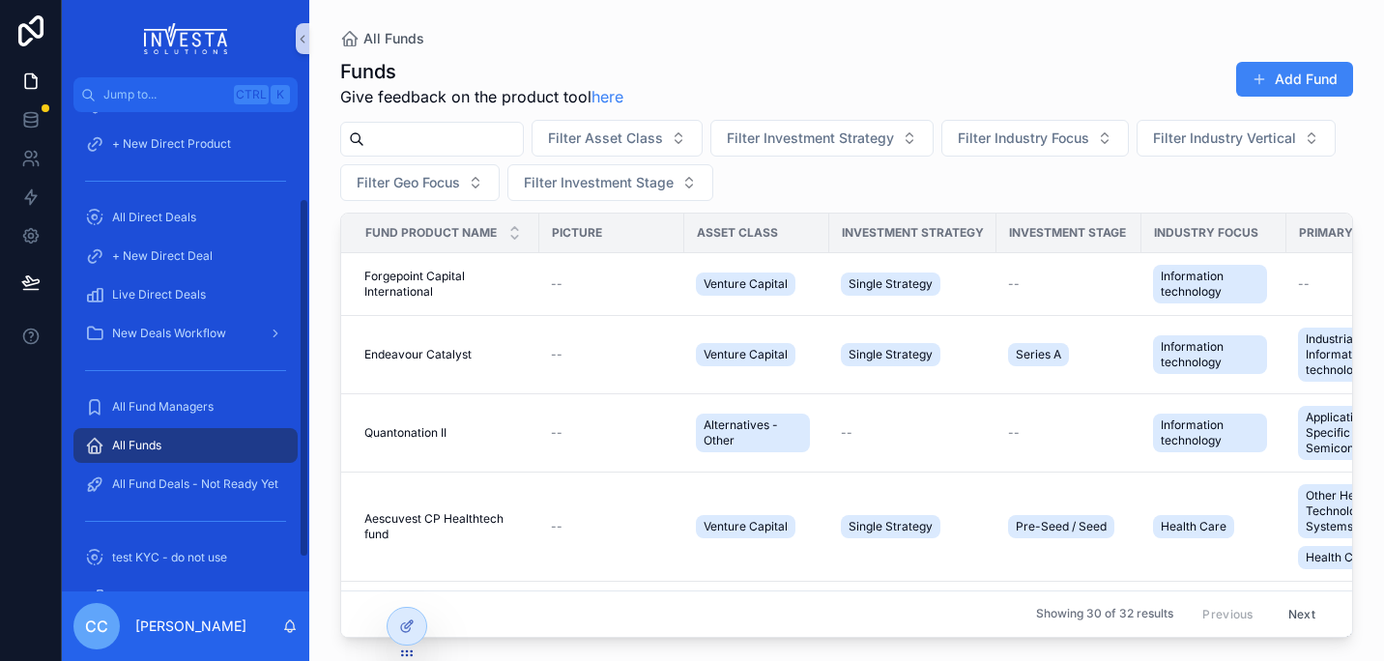
scroll to position [151, 0]
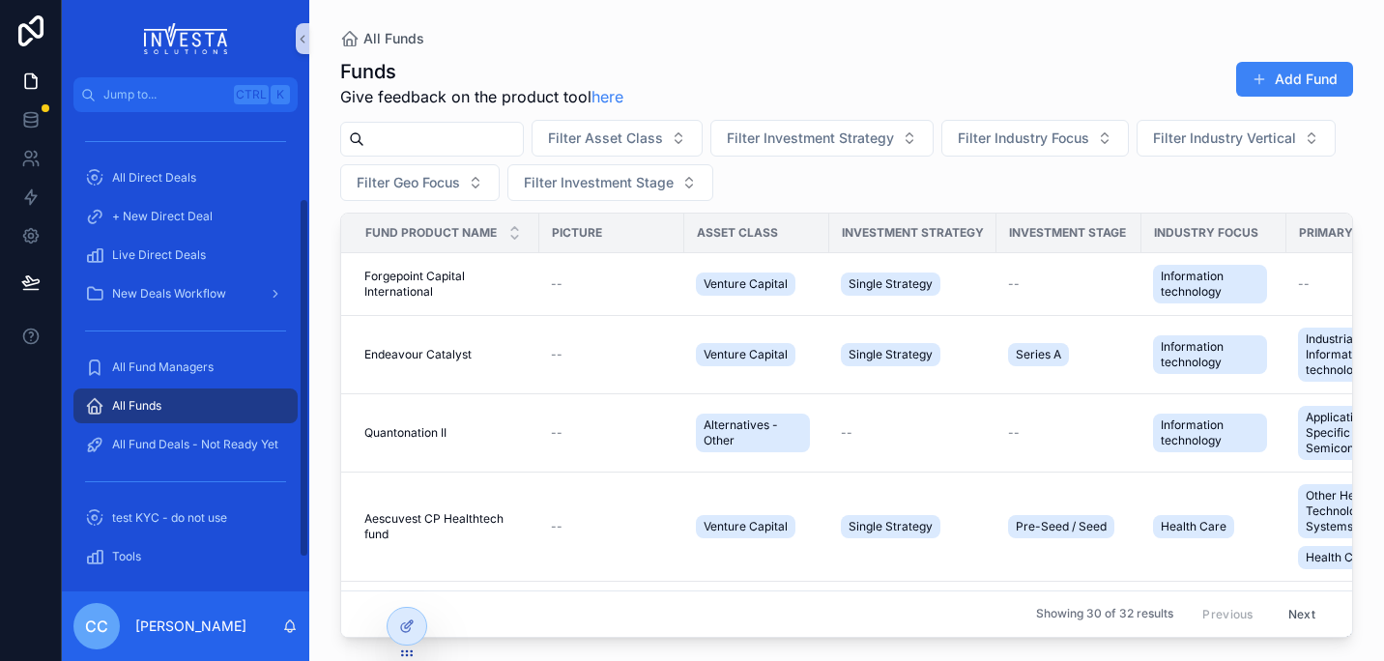
drag, startPoint x: 305, startPoint y: 408, endPoint x: 308, endPoint y: 522, distance: 114.1
click at [308, 522] on div "Home All Direct Products + New Direct Product All Direct Deals + New Direct Dea…" at bounding box center [185, 351] width 247 height 479
click at [435, 129] on input "scrollable content" at bounding box center [443, 139] width 158 height 27
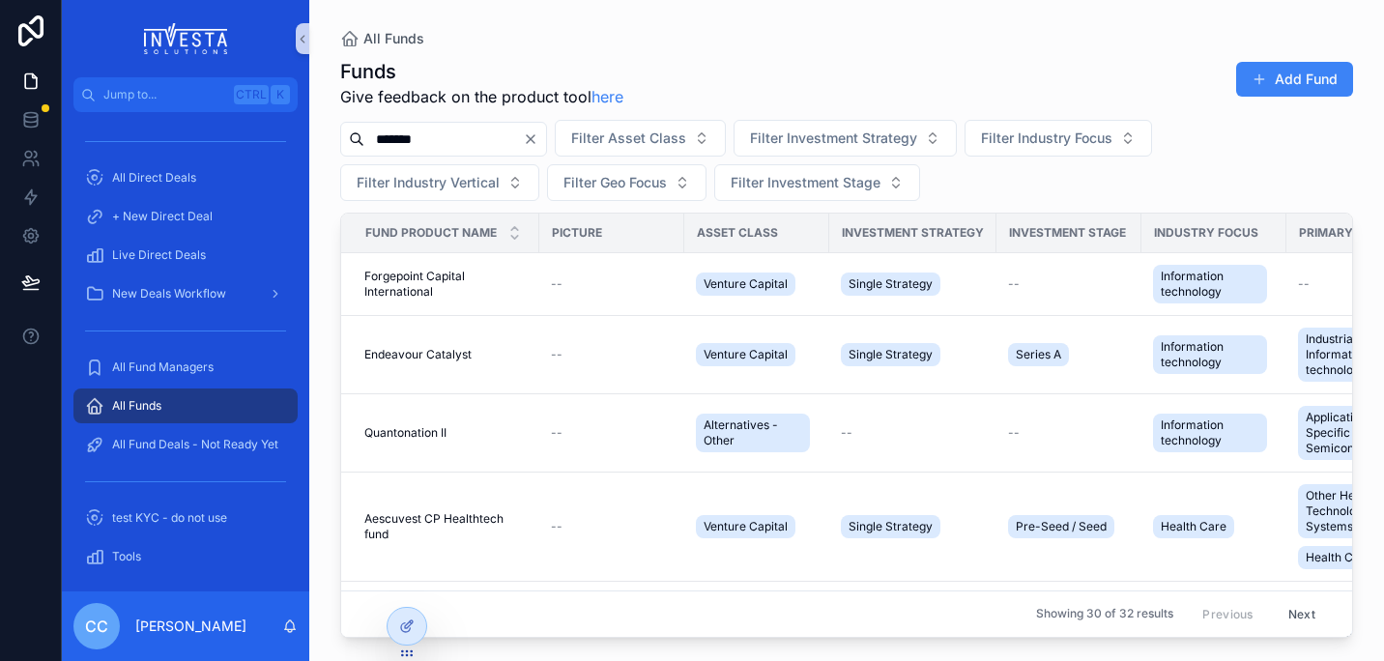
type input "*******"
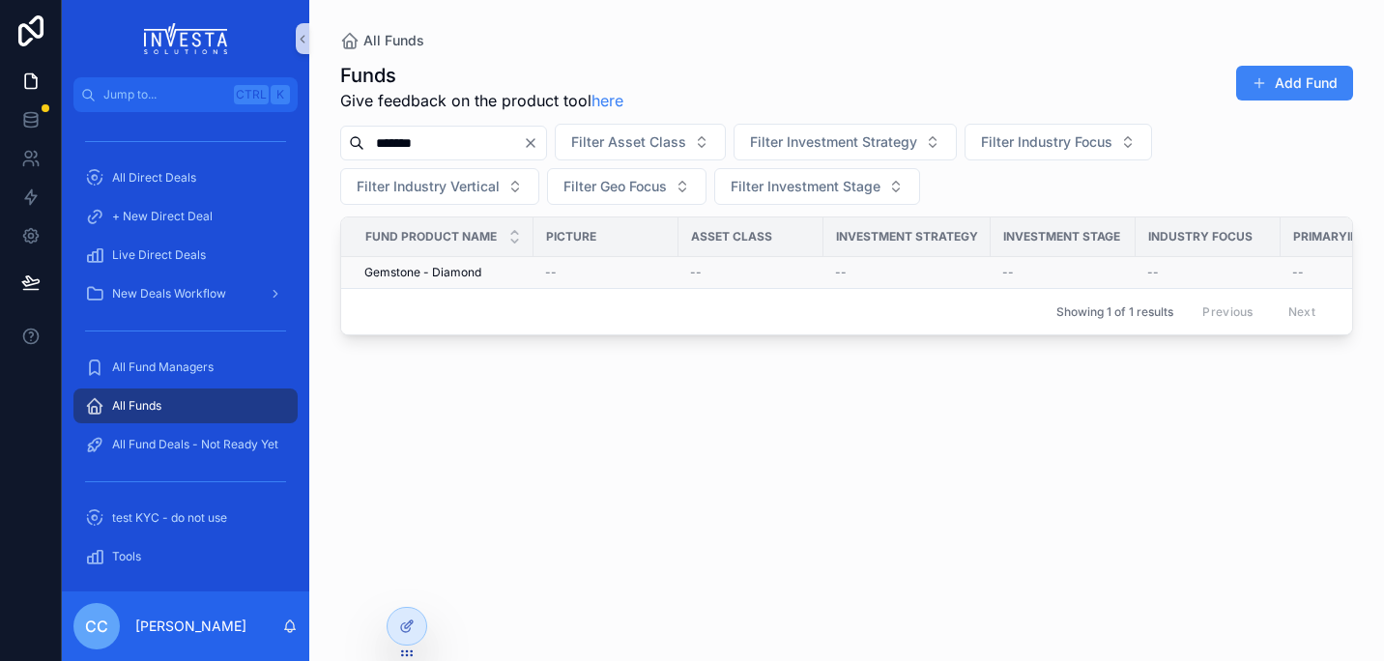
click at [437, 275] on span "Gemstone - Diamond" at bounding box center [422, 272] width 117 height 15
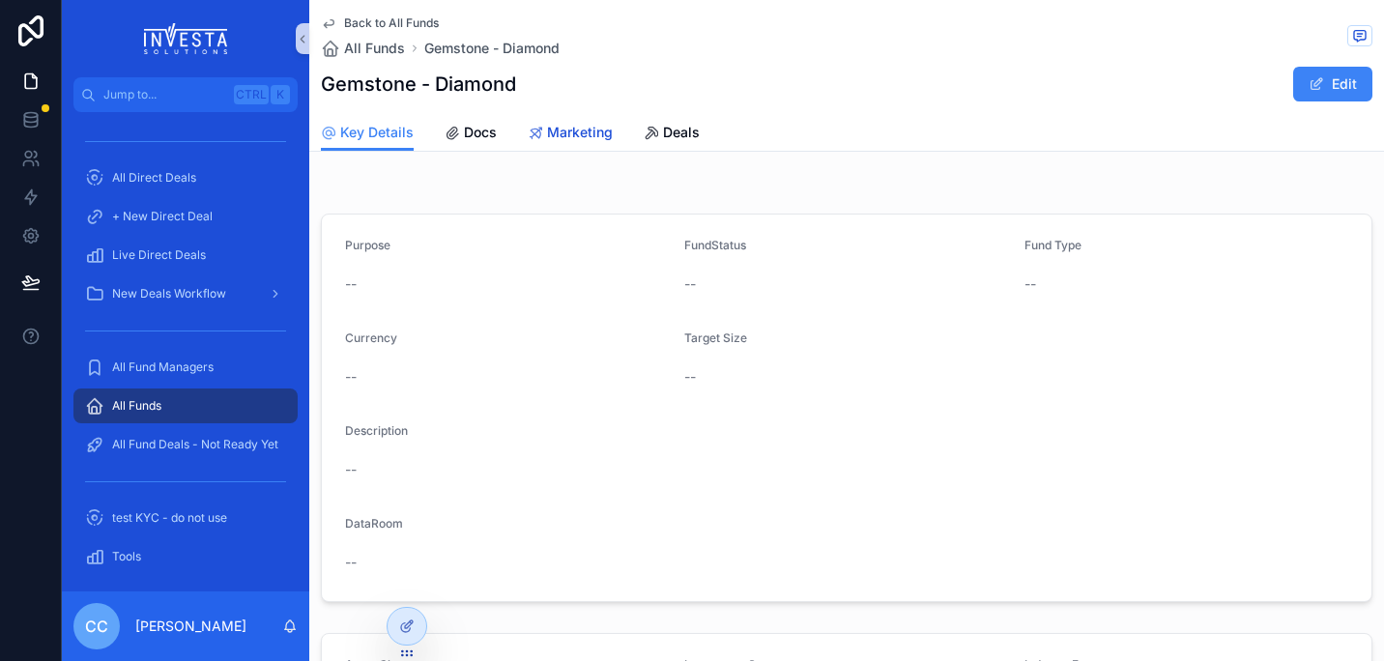
click at [580, 129] on span "Marketing" at bounding box center [580, 132] width 66 height 19
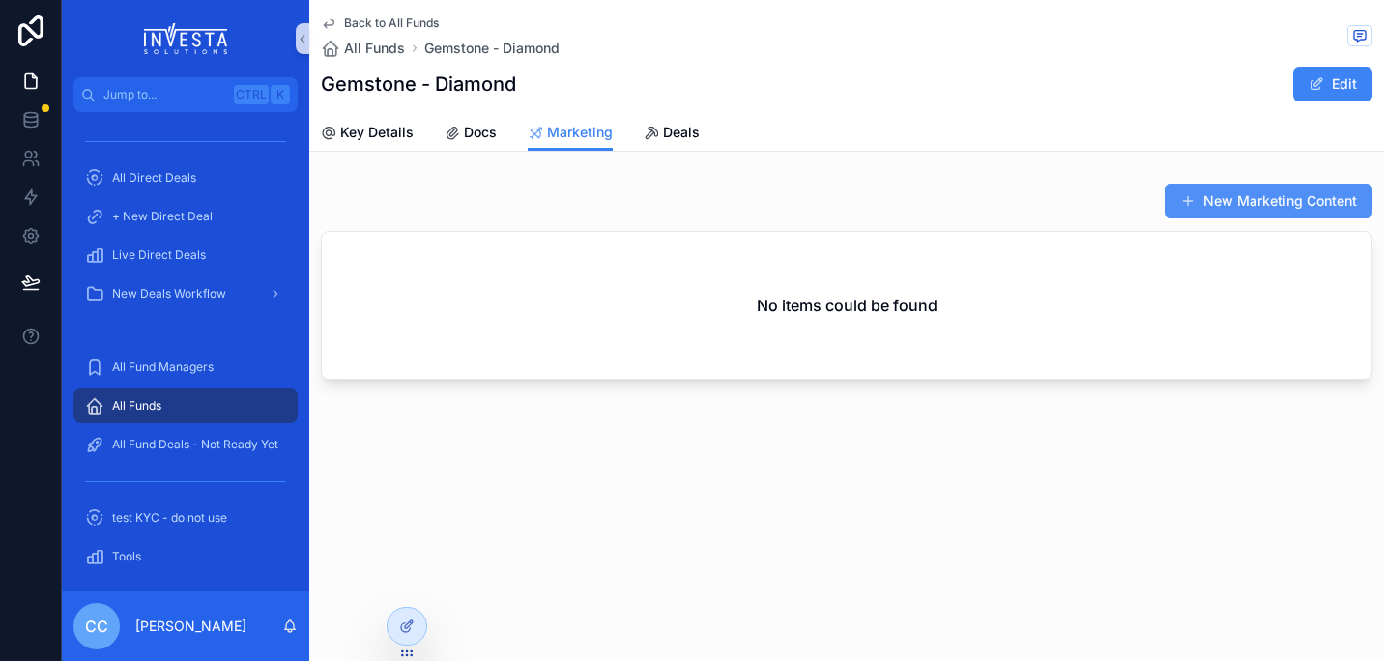
click at [1233, 198] on button "New Marketing Content" at bounding box center [1268, 201] width 208 height 35
